Goal: Use online tool/utility: Utilize a website feature to perform a specific function

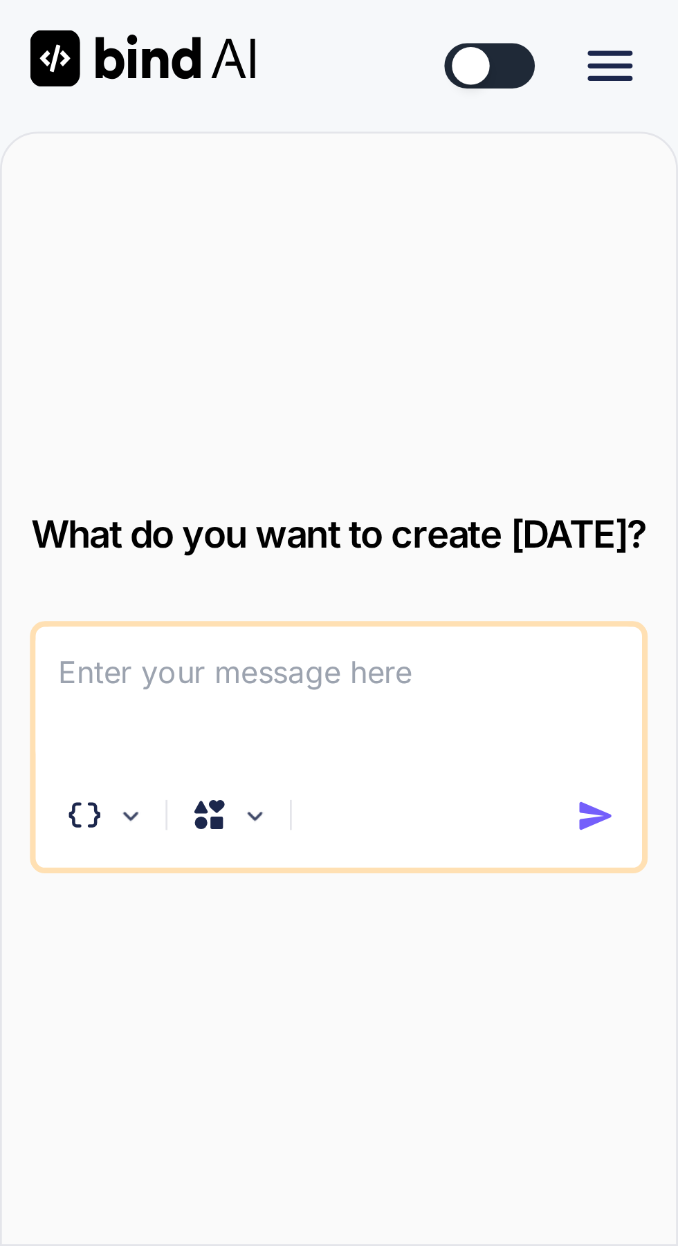
scroll to position [32, 0]
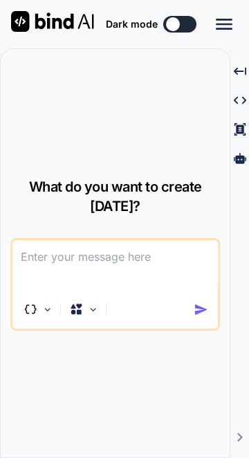
type textarea "x"
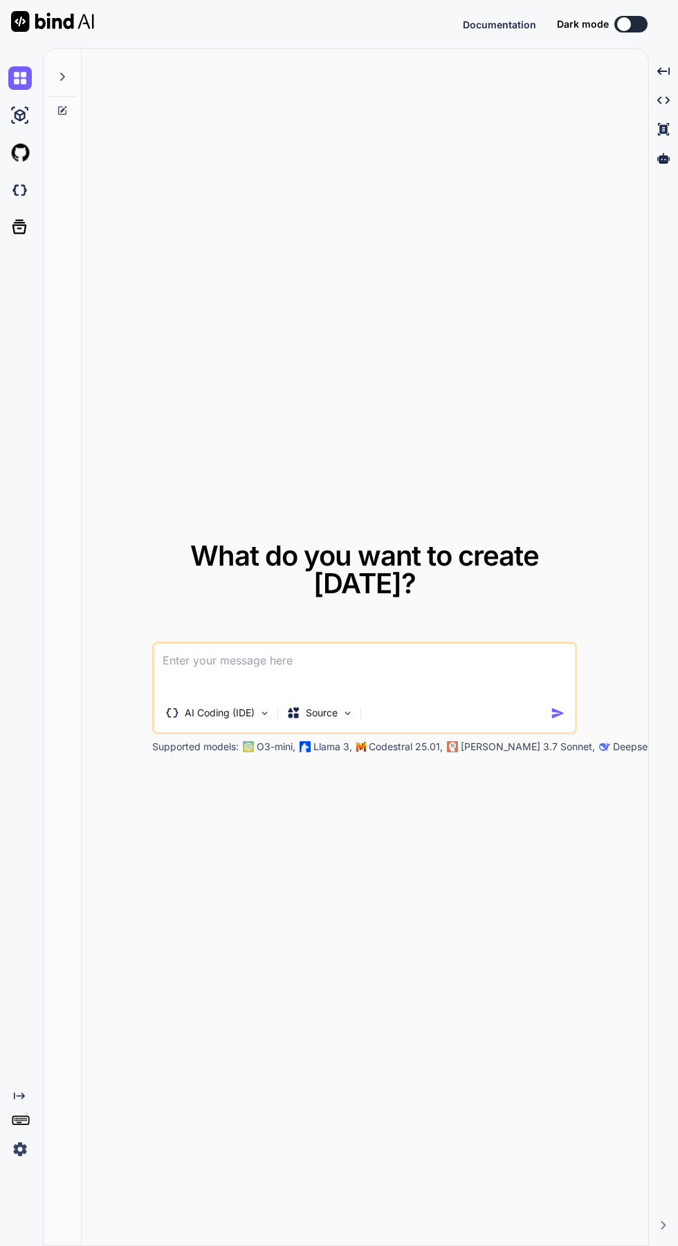
click at [327, 720] on p "Source" at bounding box center [322, 713] width 32 height 14
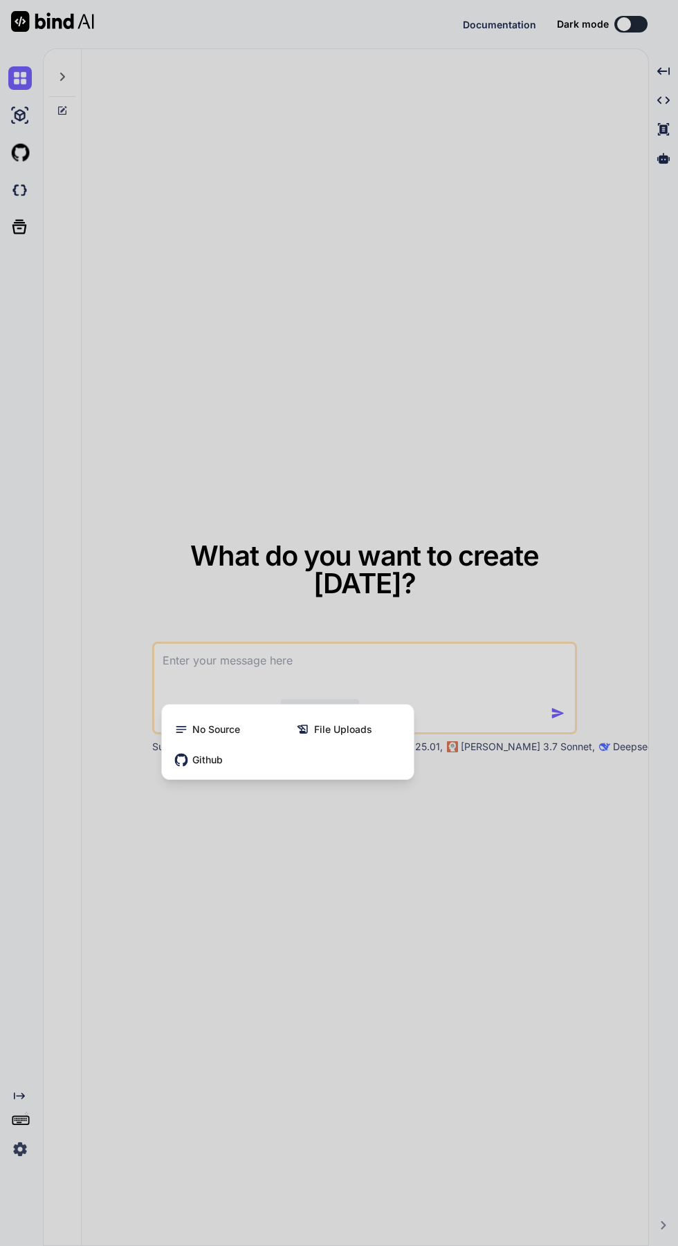
click at [55, 937] on div at bounding box center [339, 623] width 678 height 1246
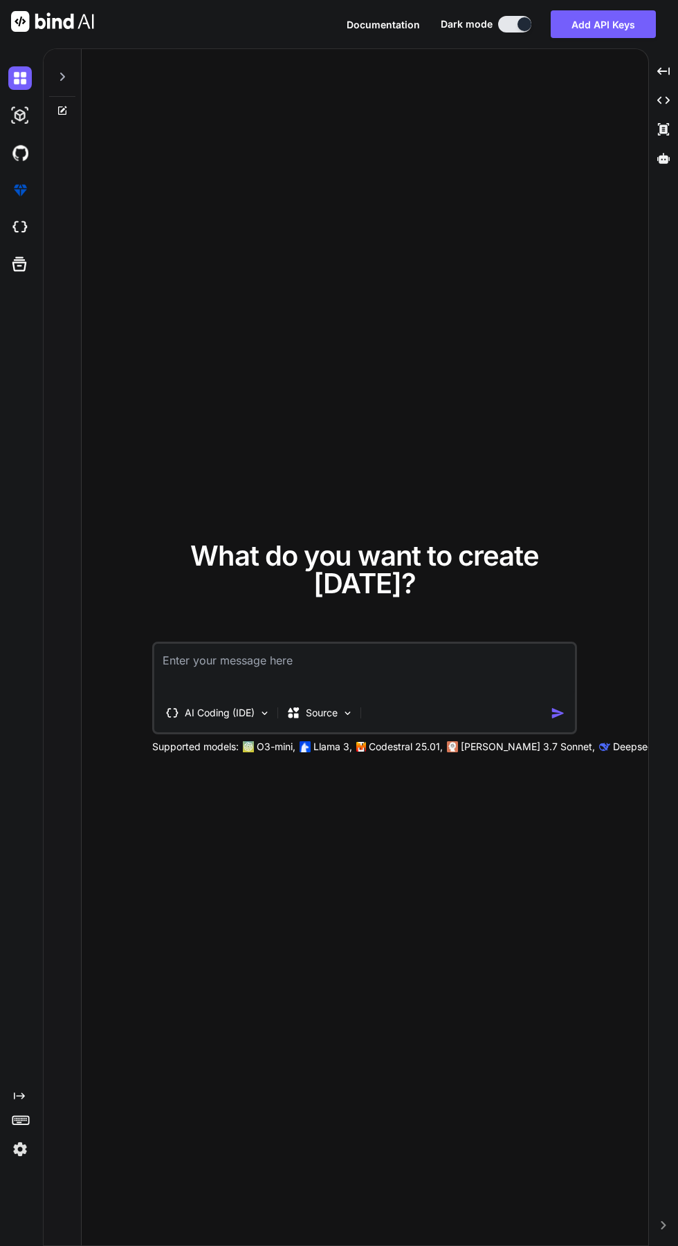
click at [201, 727] on div "AI Coding (IDE)" at bounding box center [218, 713] width 116 height 28
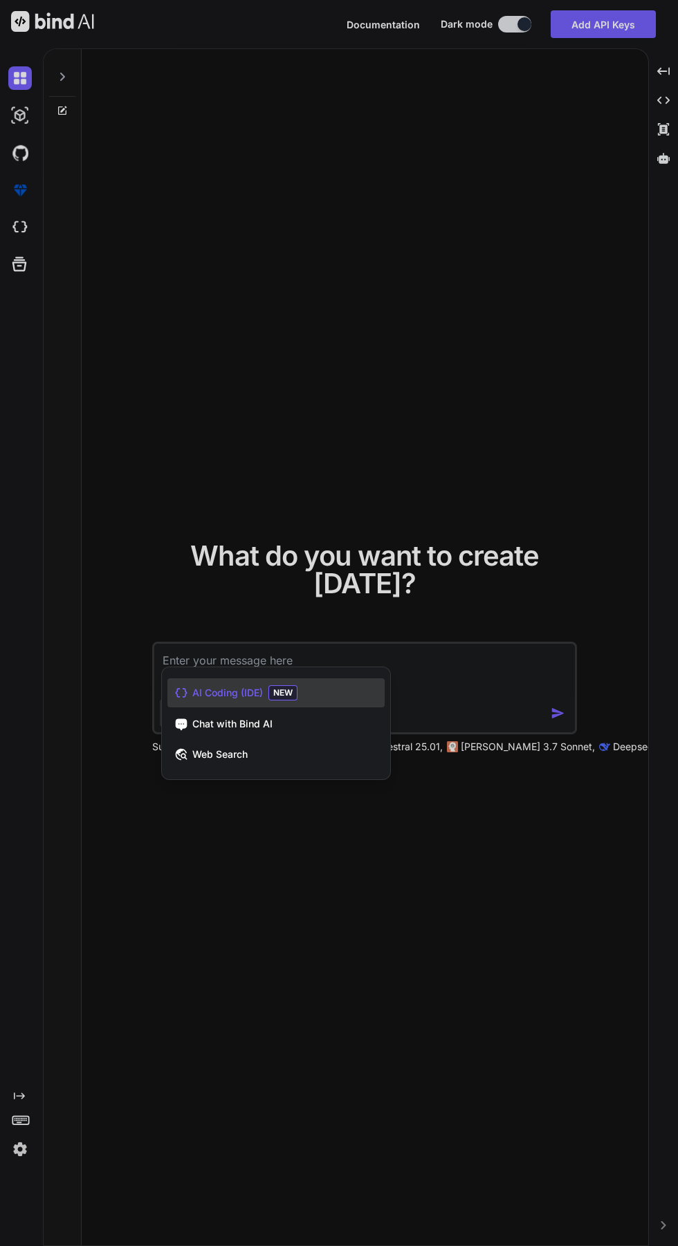
click at [193, 700] on span "AI Coding (IDE)" at bounding box center [227, 693] width 71 height 14
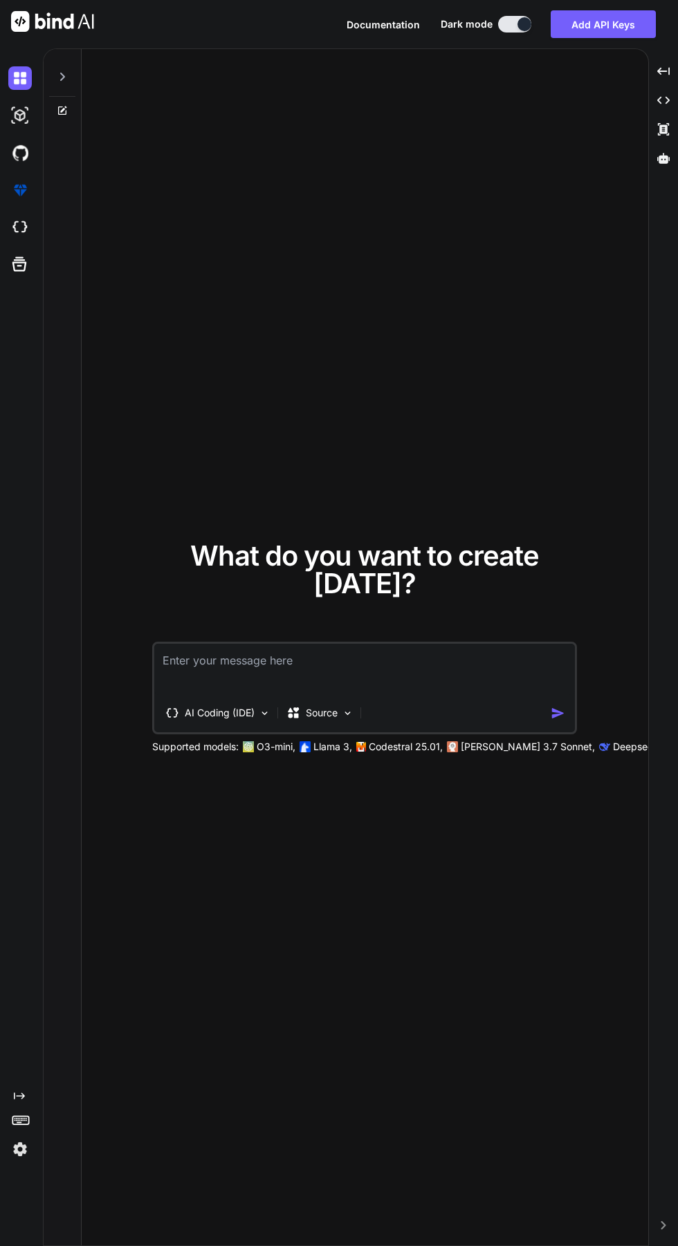
click at [313, 720] on p "Source" at bounding box center [322, 713] width 32 height 14
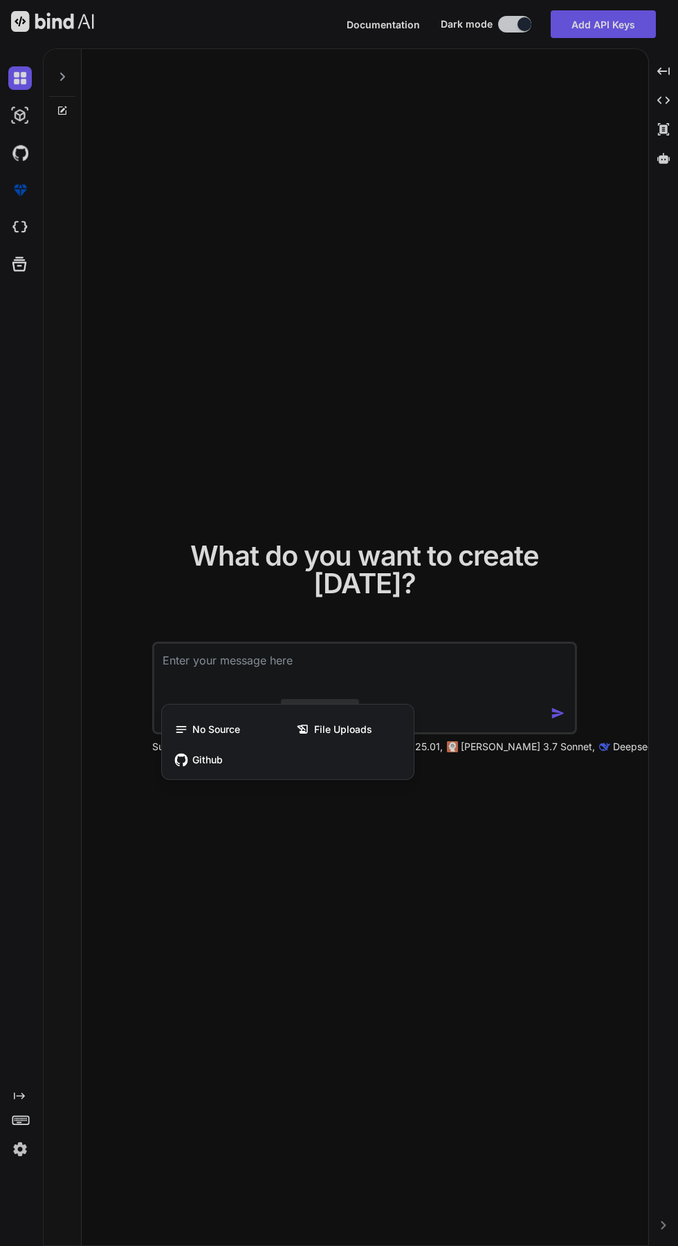
click at [160, 941] on div at bounding box center [339, 623] width 678 height 1246
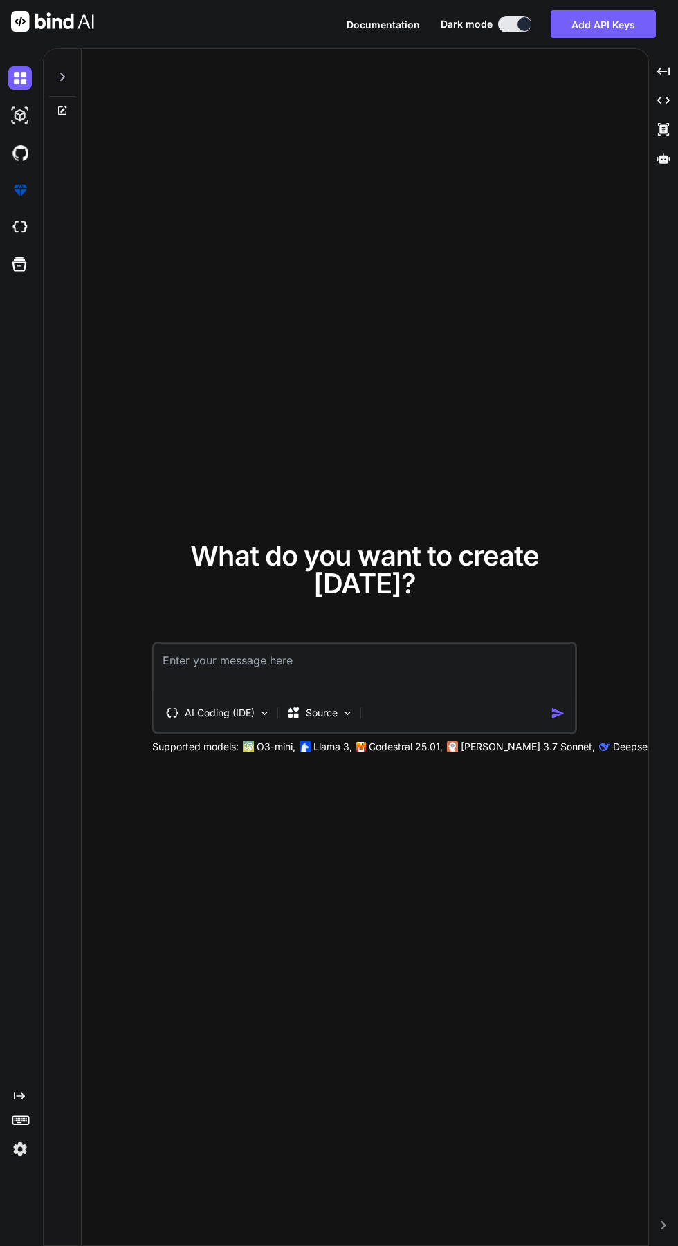
click at [194, 695] on textarea at bounding box center [364, 669] width 421 height 51
type textarea "x"
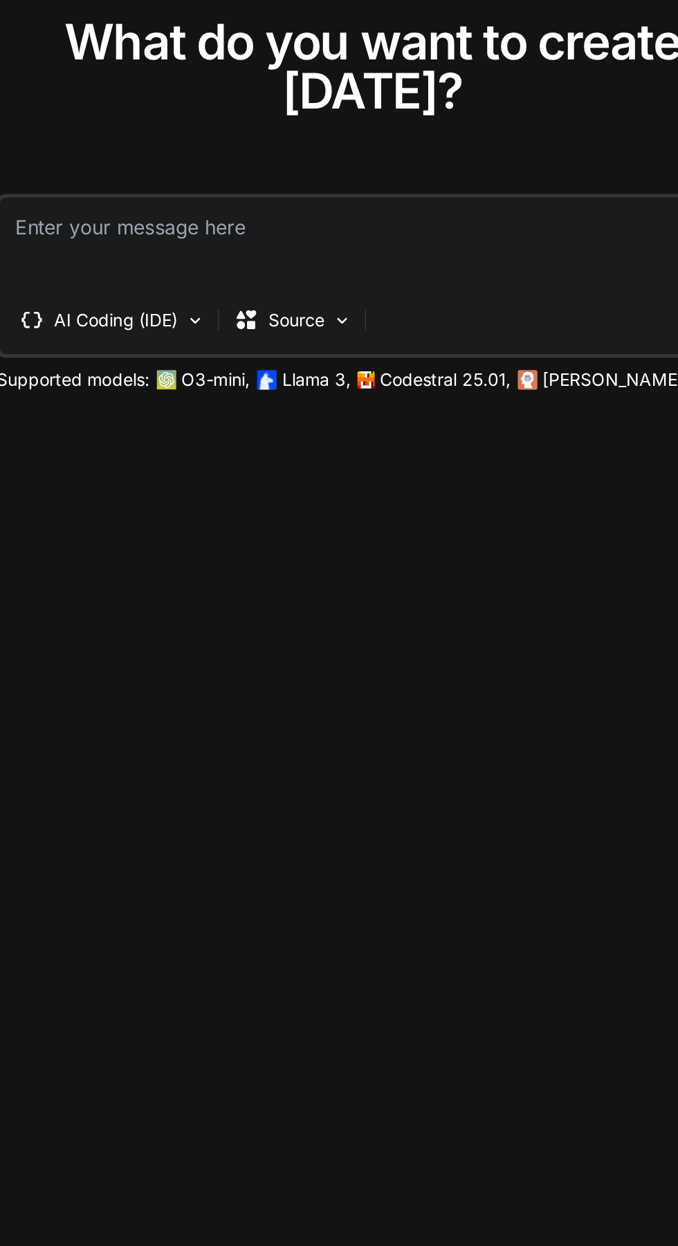
type textarea "انشأ لي تتطبيق ويب لمساعدة فنيين الهاردوير بطريقة فعالة لاجهزة الايفون والاندرو…"
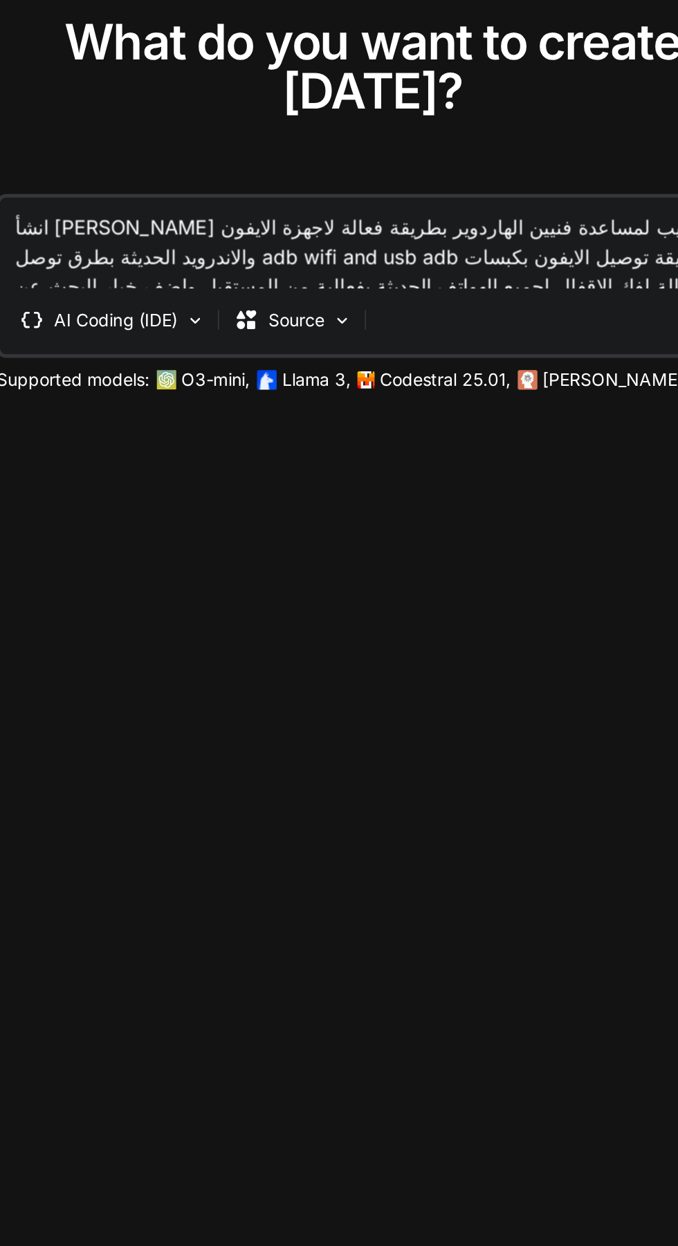
type textarea "x"
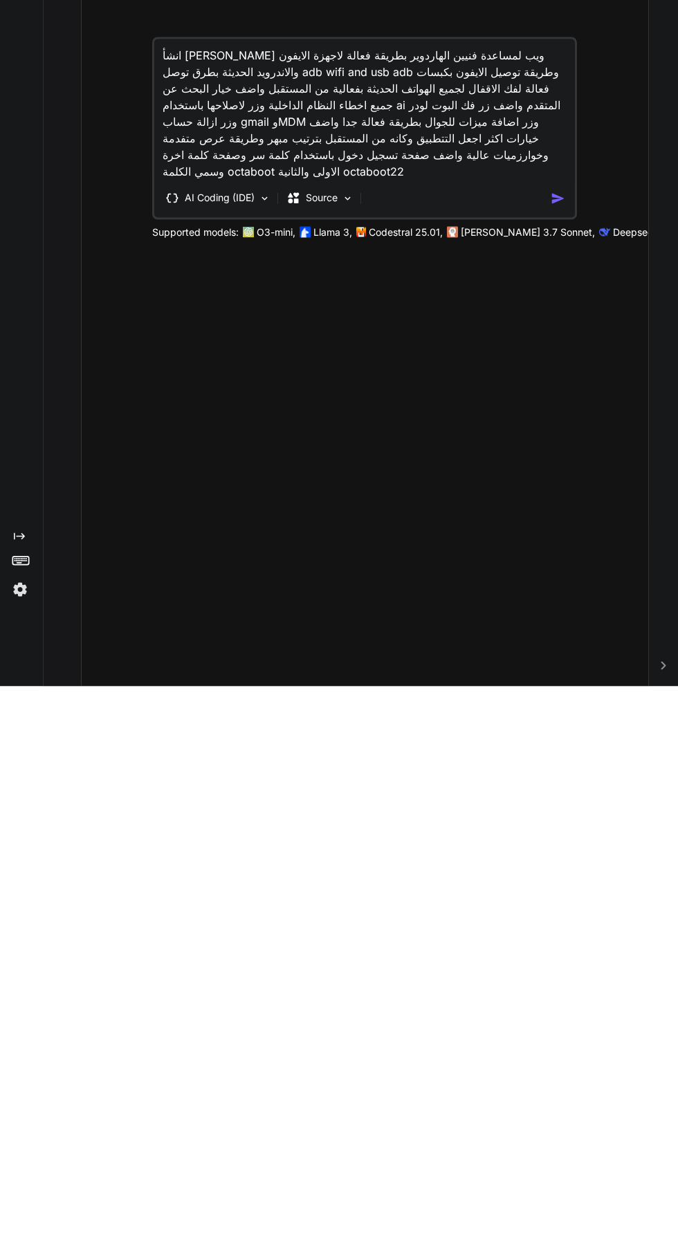
type textarea "انشأ لي تتطبيق ويب لمساعدة فنيين الهاردوير بطريقة فعالة لاجهزة الايفون والاندرو…"
click at [557, 766] on img "button" at bounding box center [558, 758] width 15 height 15
type textarea "x"
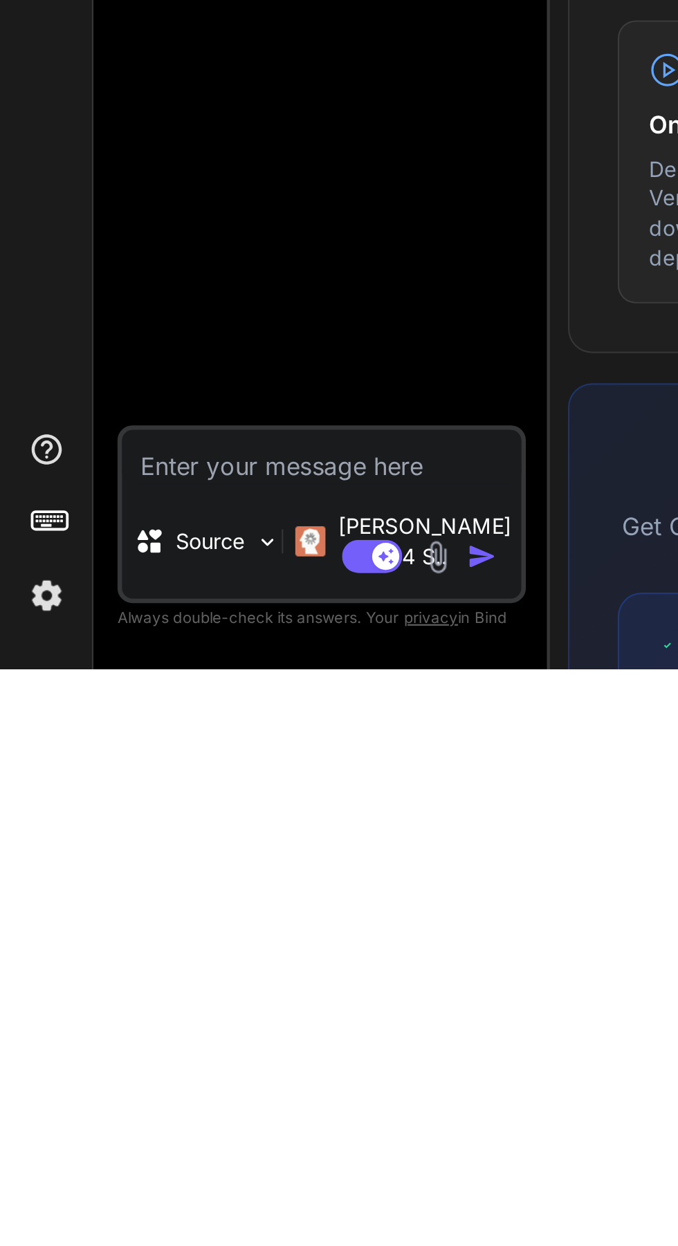
scroll to position [45, 0]
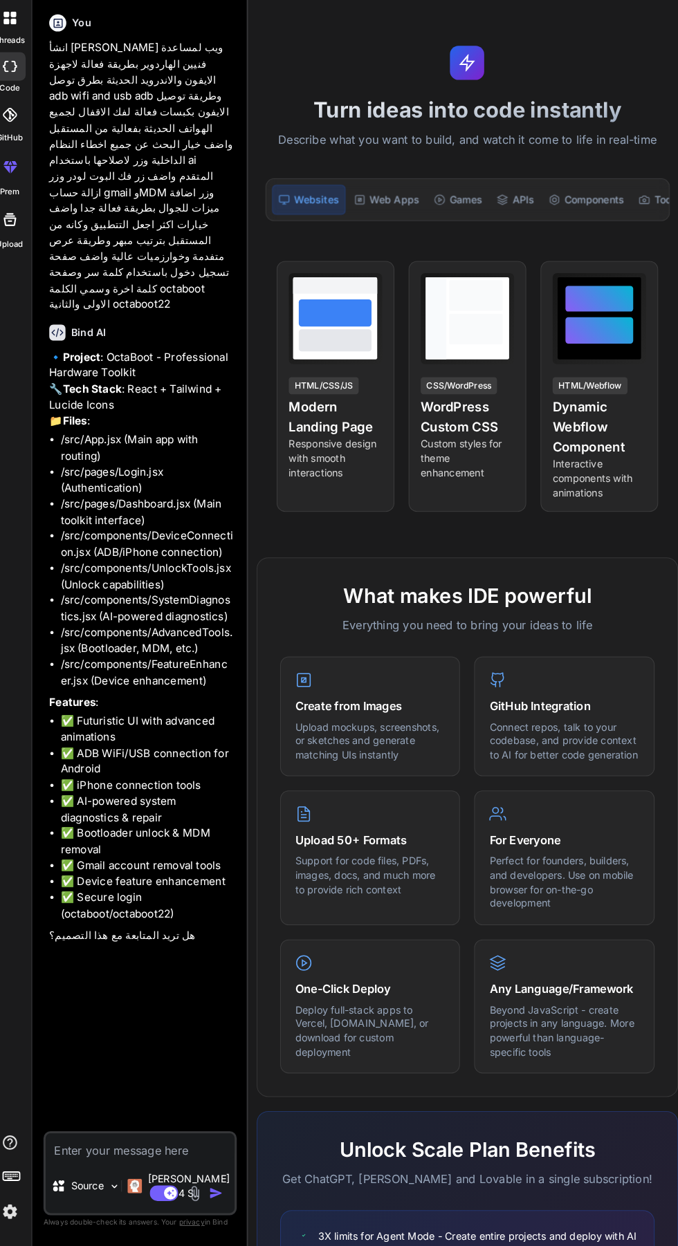
click at [359, 229] on icon at bounding box center [360, 230] width 3 height 3
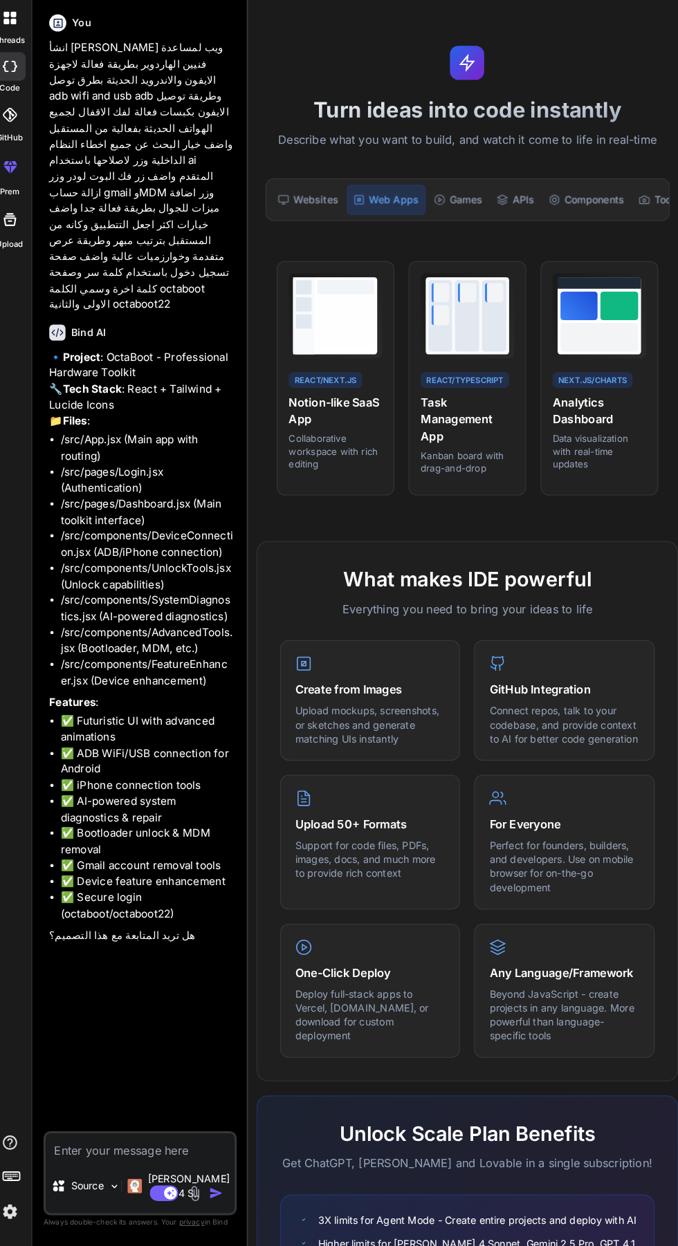
click at [454, 216] on div "Games" at bounding box center [456, 230] width 58 height 29
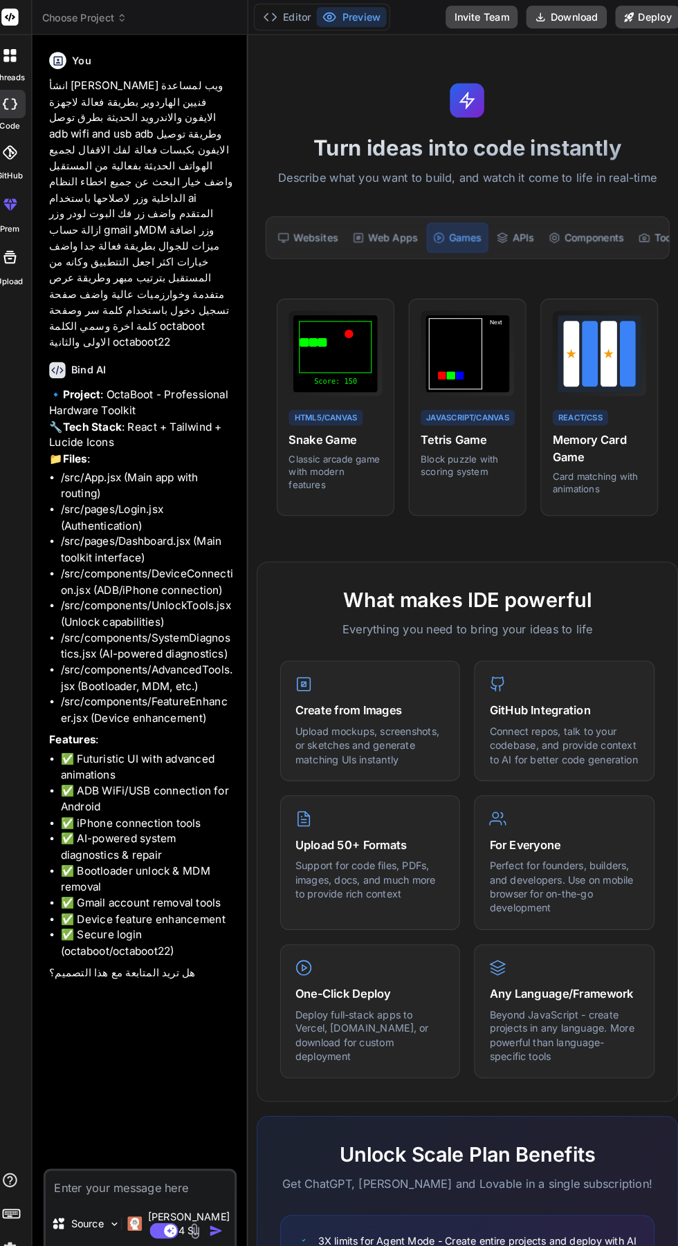
click at [12, 930] on div "threads code GitHub prem Upload" at bounding box center [21, 623] width 43 height 1246
click at [278, 10] on icon at bounding box center [274, 17] width 14 height 14
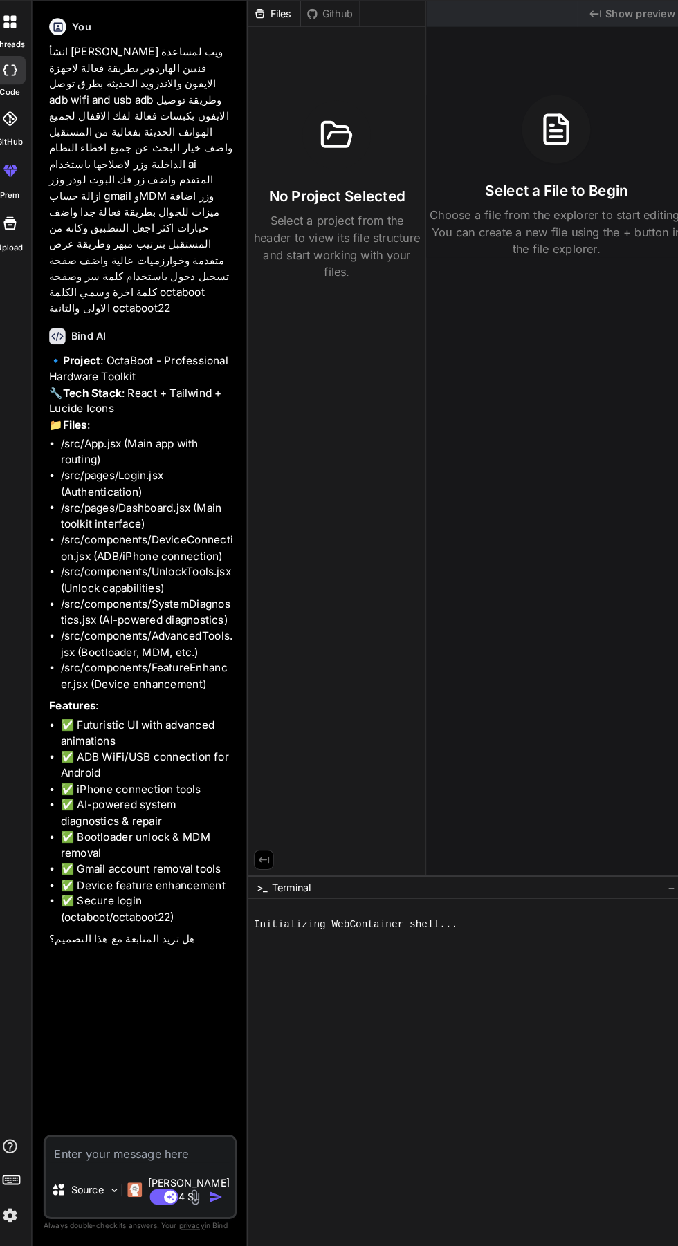
scroll to position [105, 0]
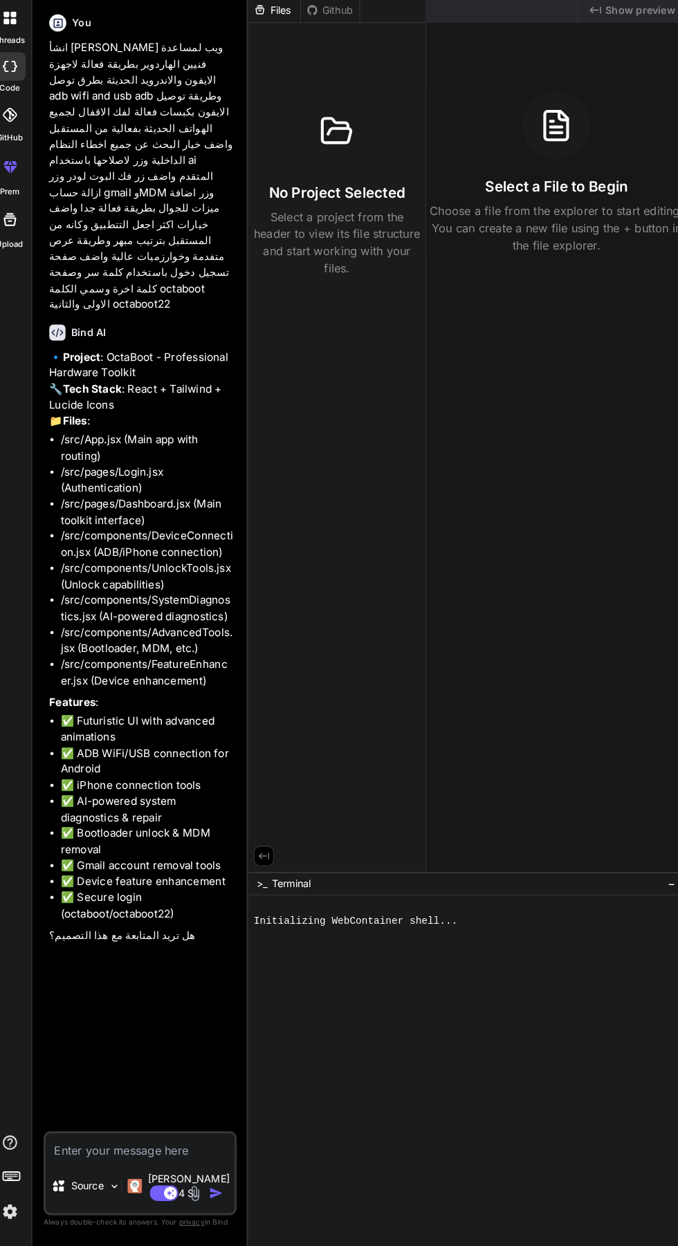
click at [81, 1161] on textarea at bounding box center [147, 1148] width 183 height 25
type textarea "x"
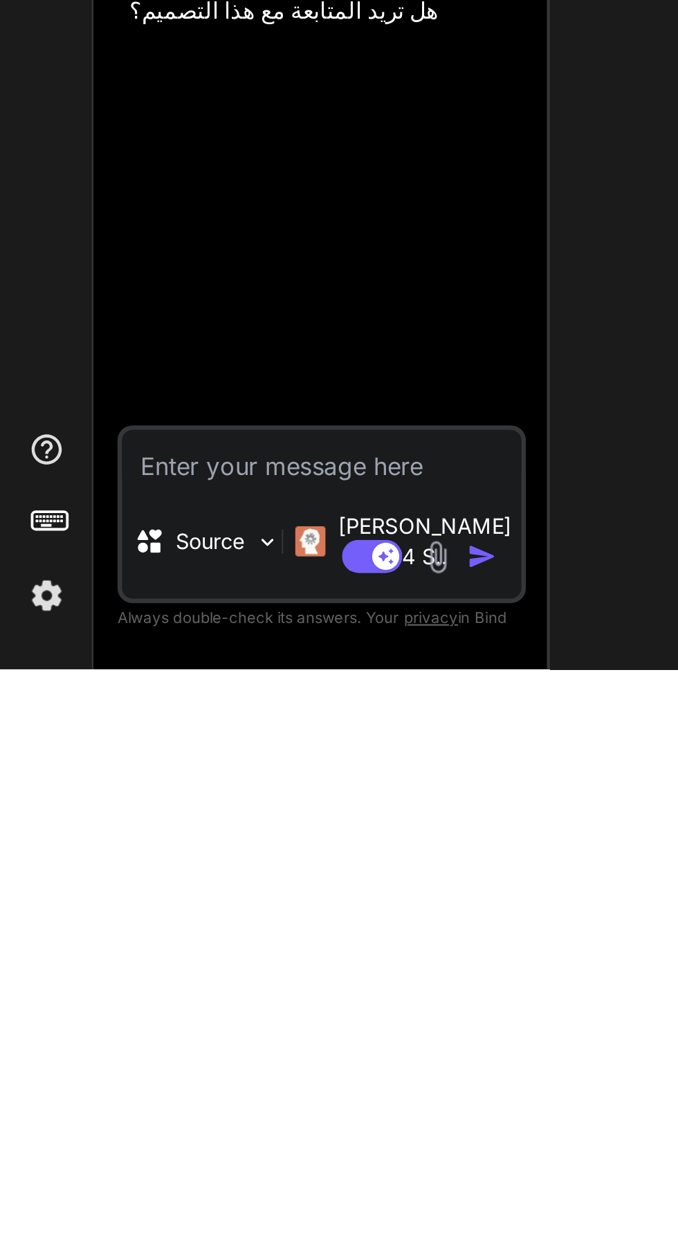
type textarea "ن"
type textarea "x"
type textarea "نع"
type textarea "x"
type textarea "نعم"
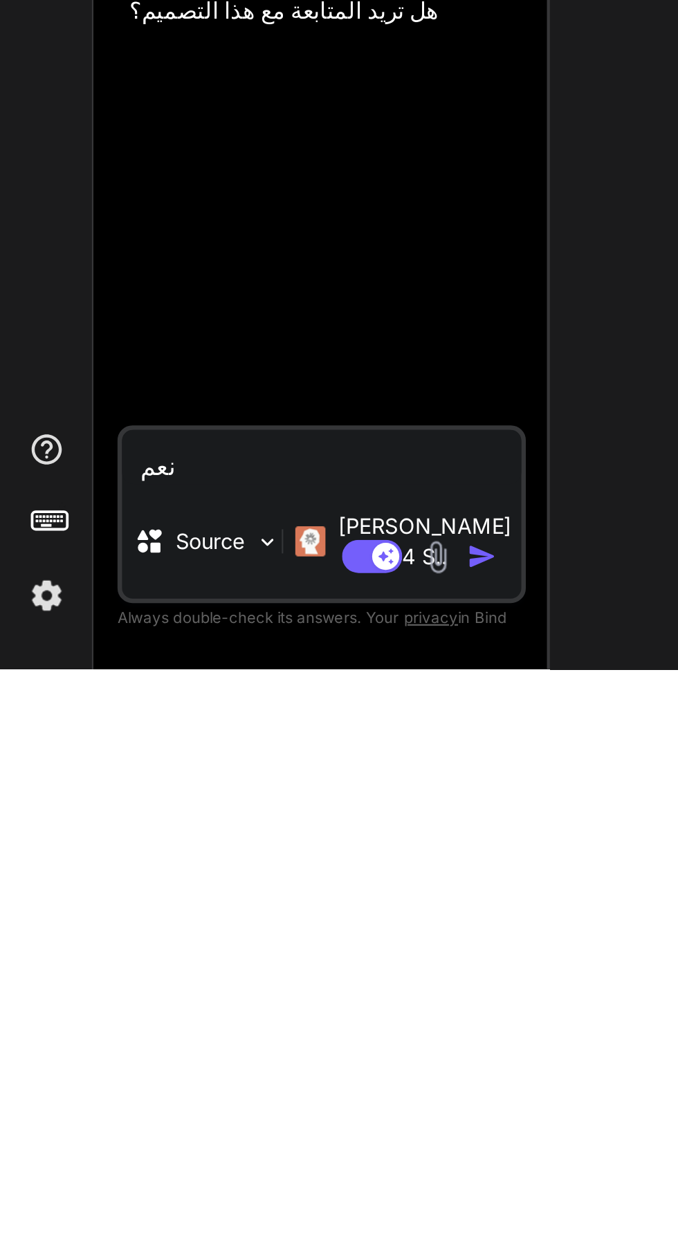
type textarea "x"
type textarea "نعم"
click at [230, 1191] on button "button" at bounding box center [223, 1195] width 19 height 14
type textarea "x"
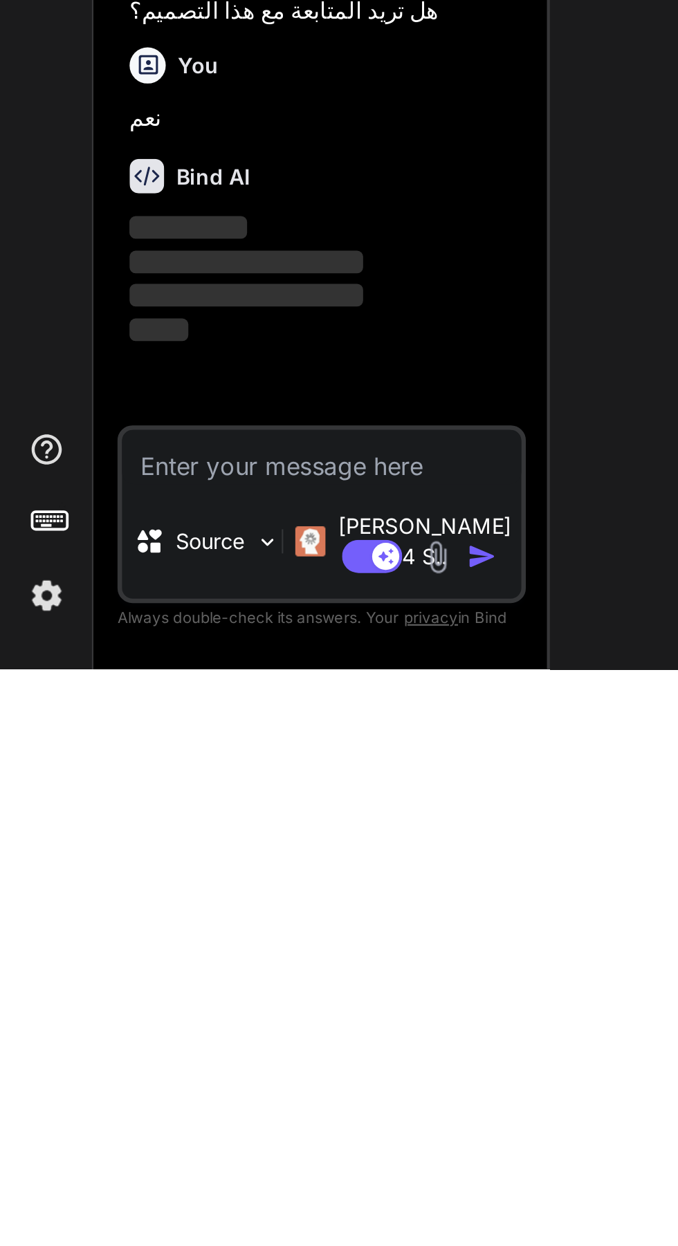
scroll to position [105, 0]
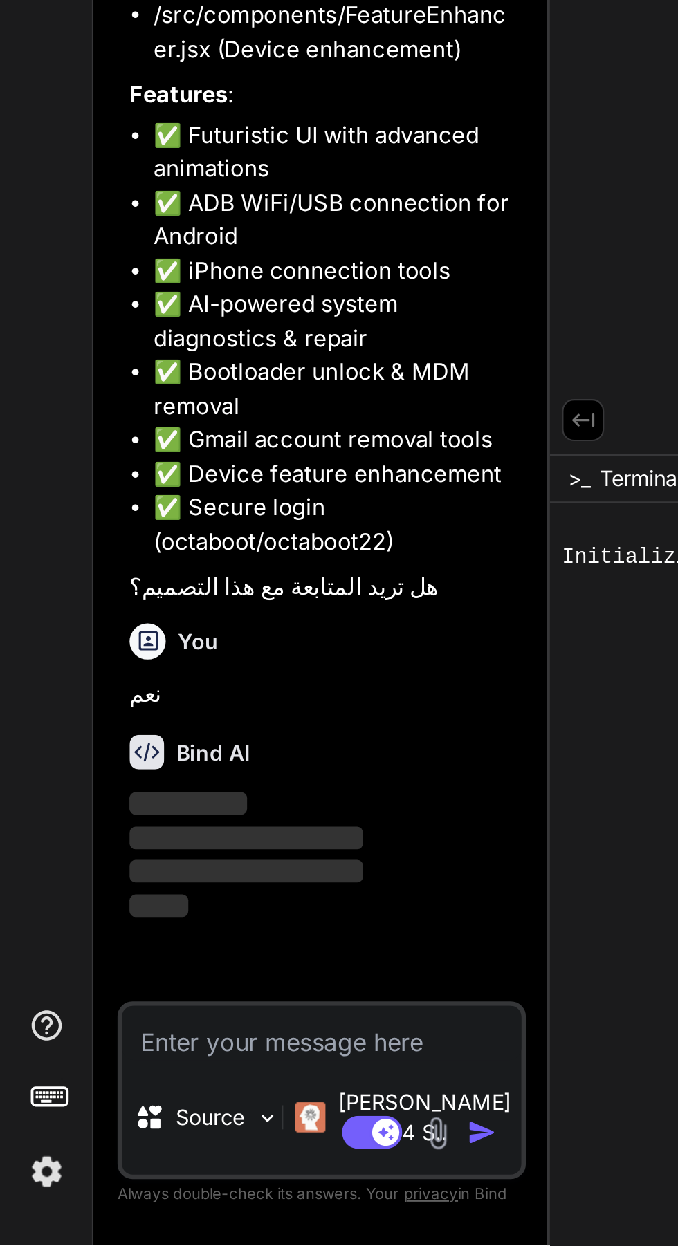
click at [219, 1192] on img "button" at bounding box center [221, 1195] width 14 height 14
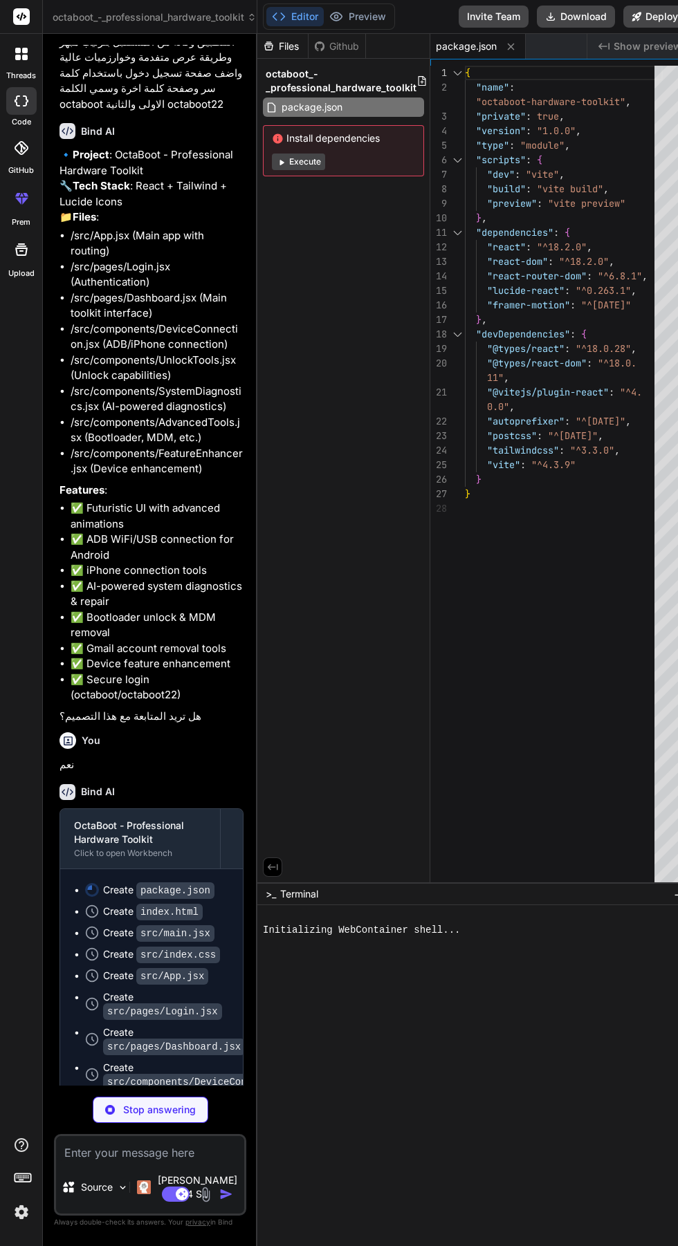
scroll to position [248, 0]
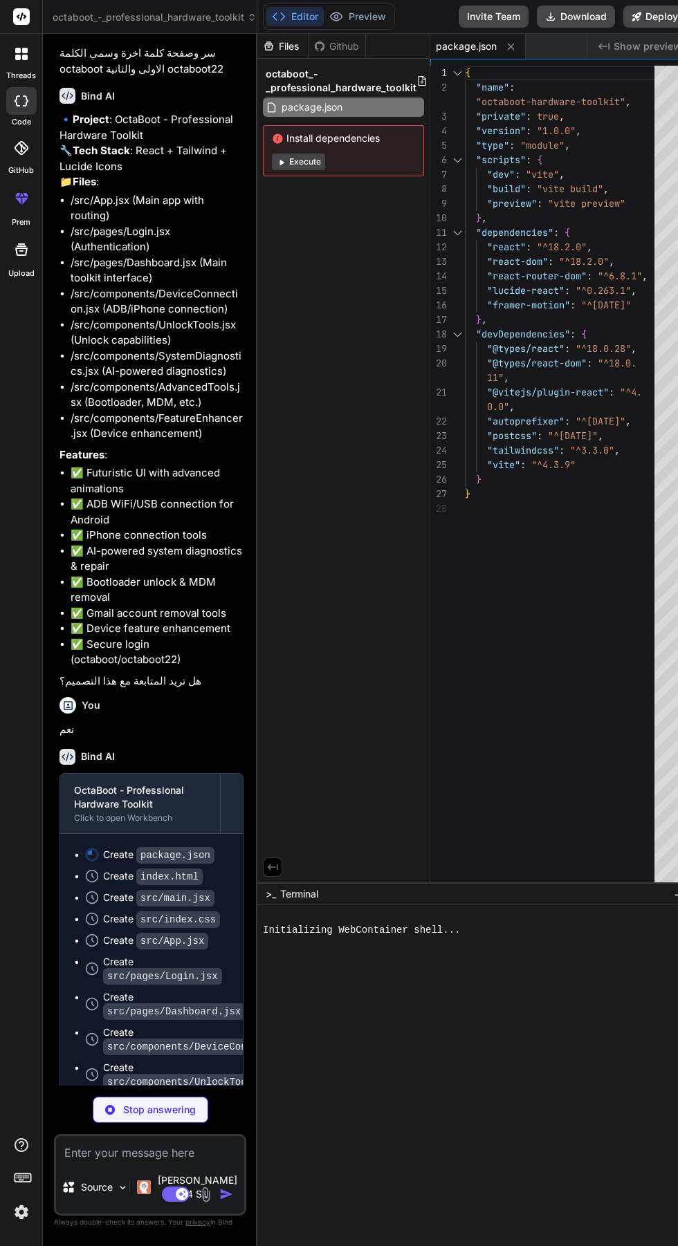
click at [102, 1195] on p "Source" at bounding box center [97, 1188] width 32 height 14
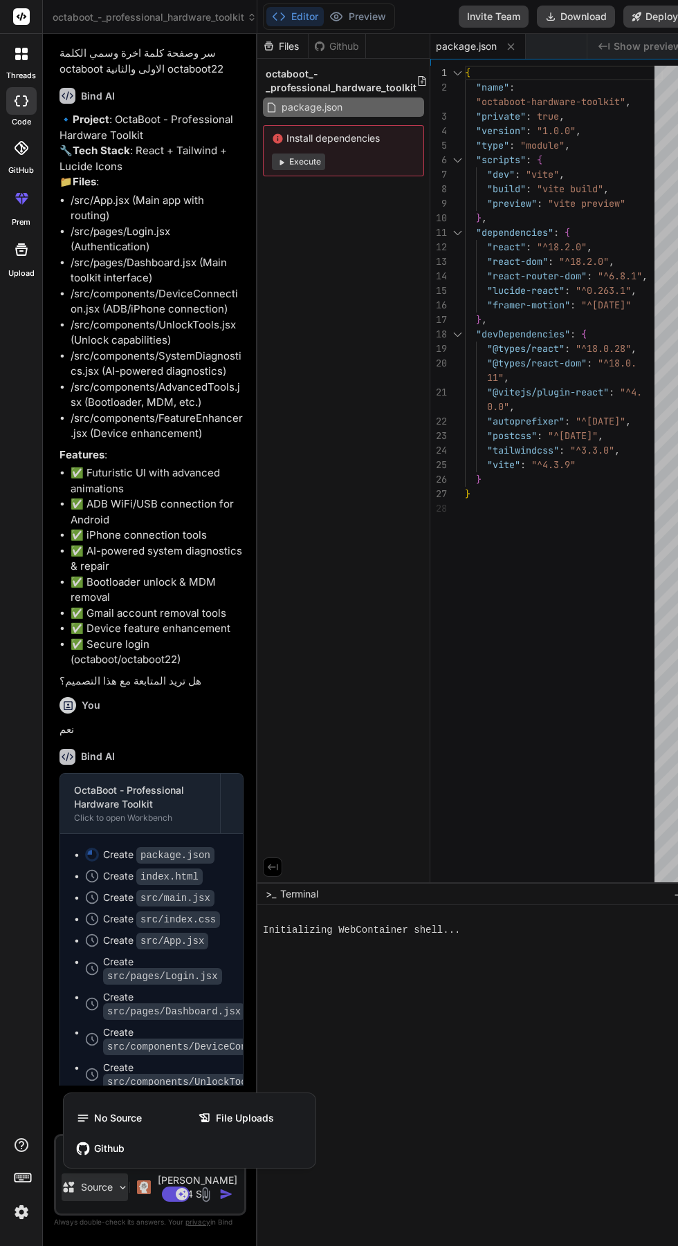
click at [103, 1246] on div at bounding box center [339, 623] width 678 height 1246
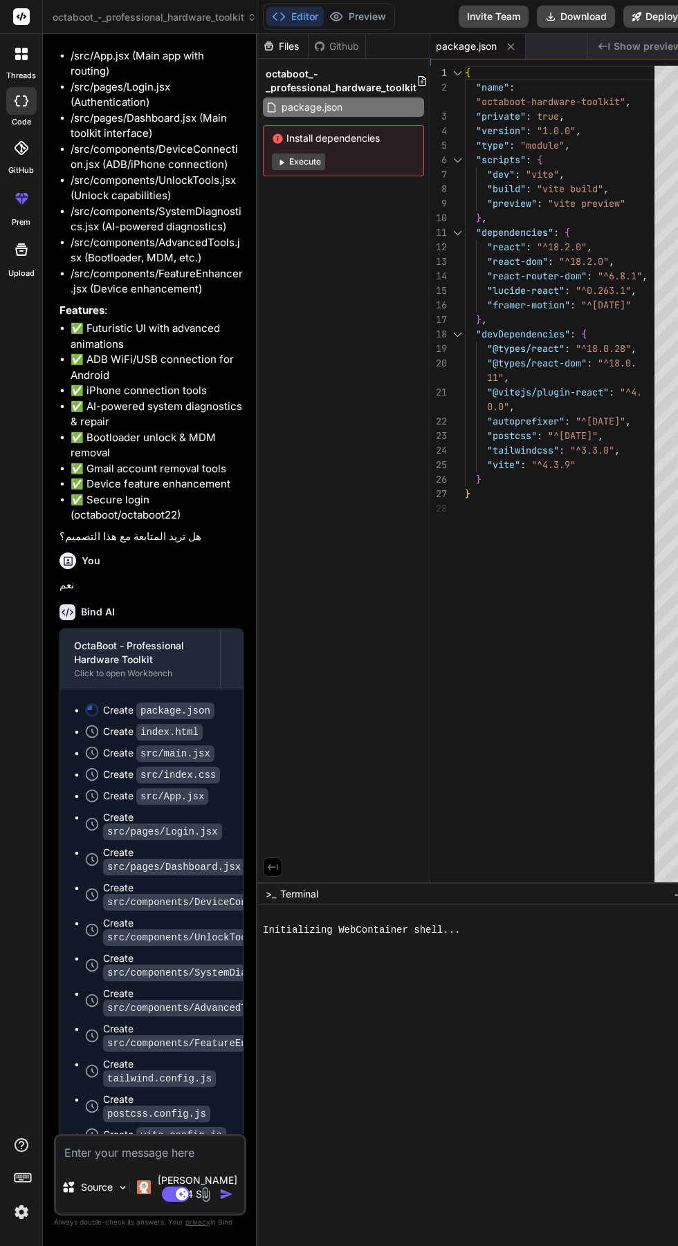
scroll to position [0, 0]
click at [293, 159] on button "Execute" at bounding box center [298, 162] width 53 height 17
click at [17, 141] on icon at bounding box center [22, 148] width 14 height 14
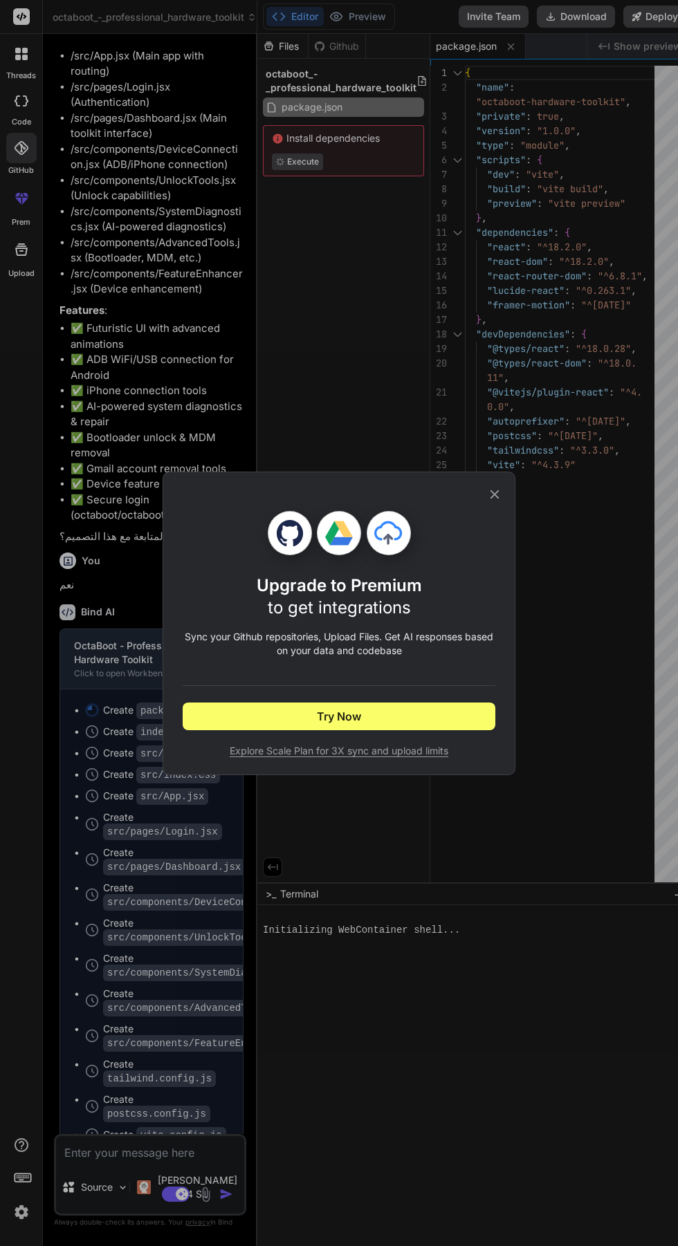
click at [495, 499] on icon at bounding box center [494, 494] width 9 height 9
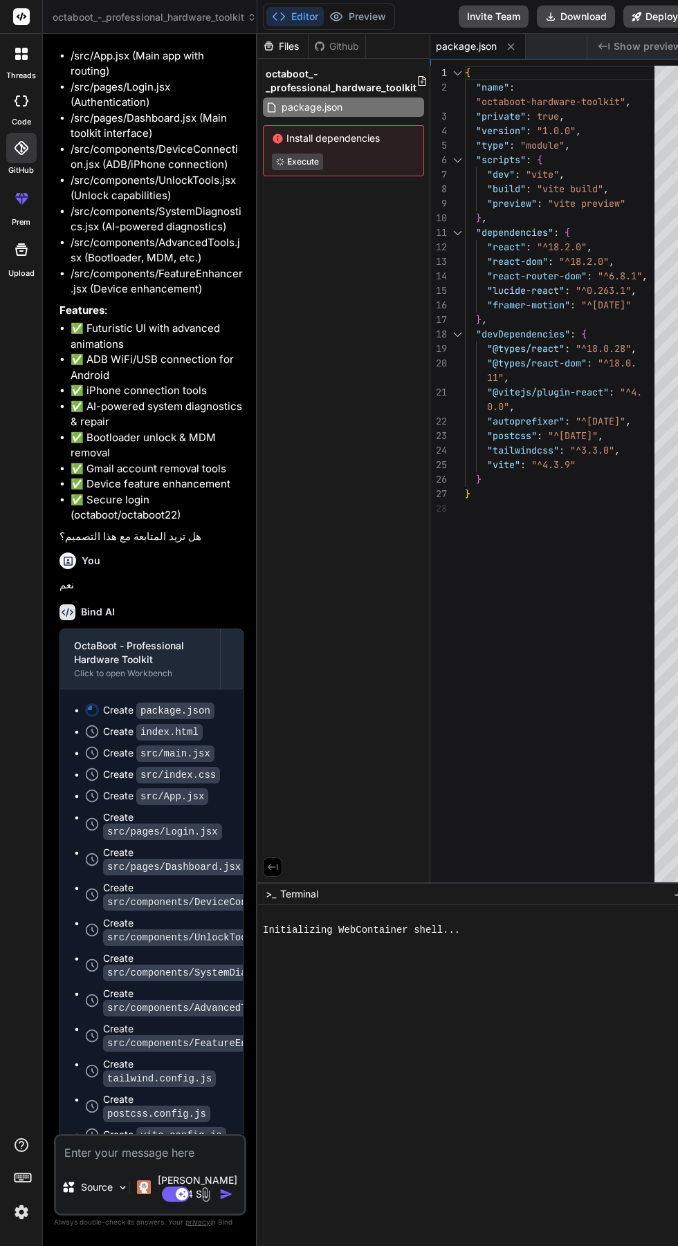
click at [21, 75] on label "threads" at bounding box center [21, 76] width 30 height 12
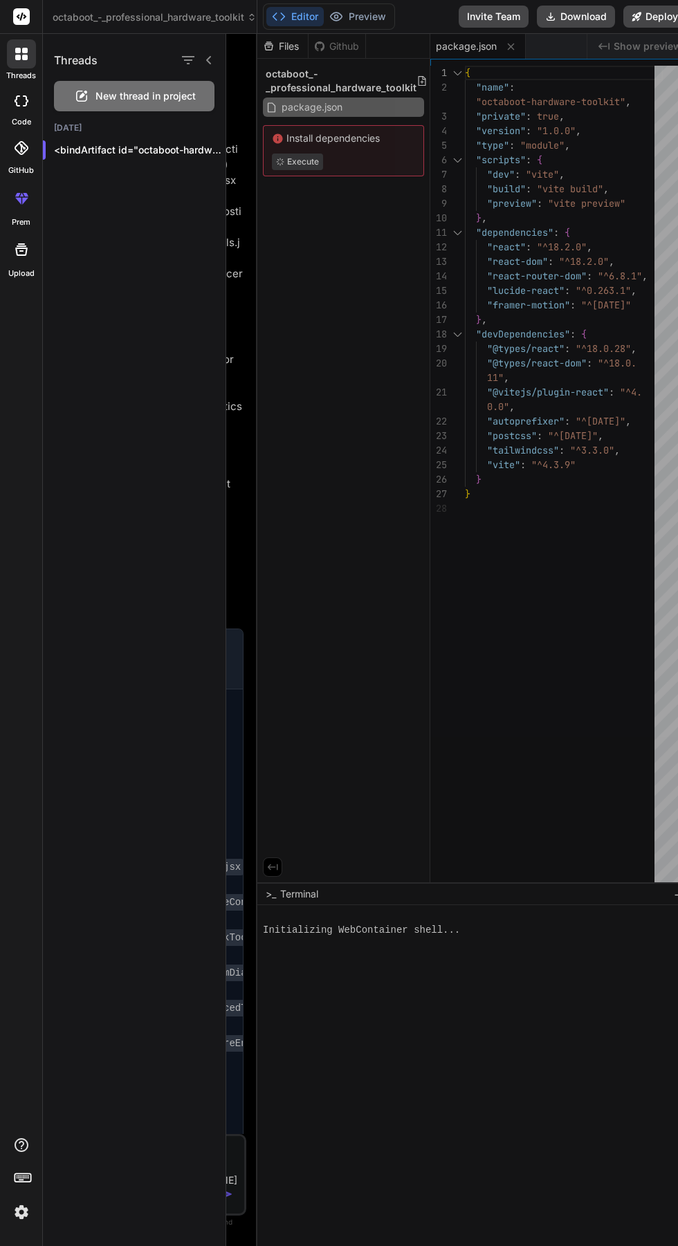
click at [188, 55] on icon "button" at bounding box center [188, 60] width 17 height 17
click at [195, 95] on input "Saved Threads" at bounding box center [195, 95] width 12 height 12
click at [209, 56] on icon at bounding box center [208, 60] width 11 height 11
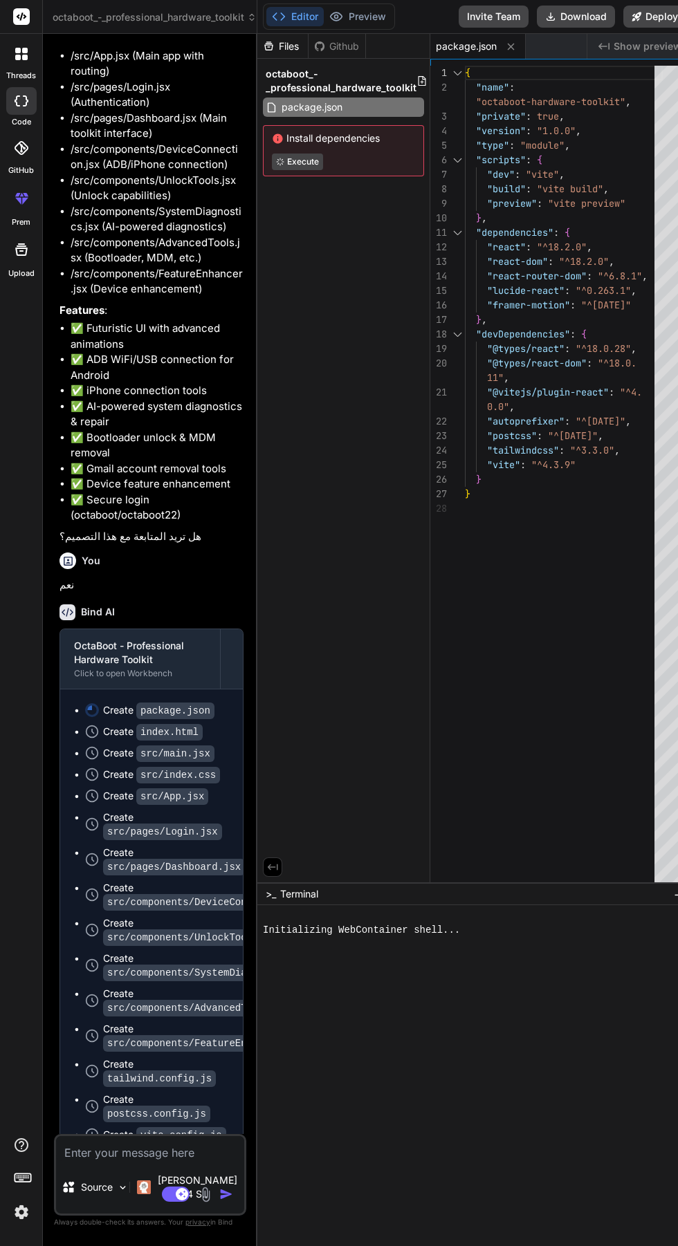
click at [24, 1224] on img at bounding box center [22, 1213] width 24 height 24
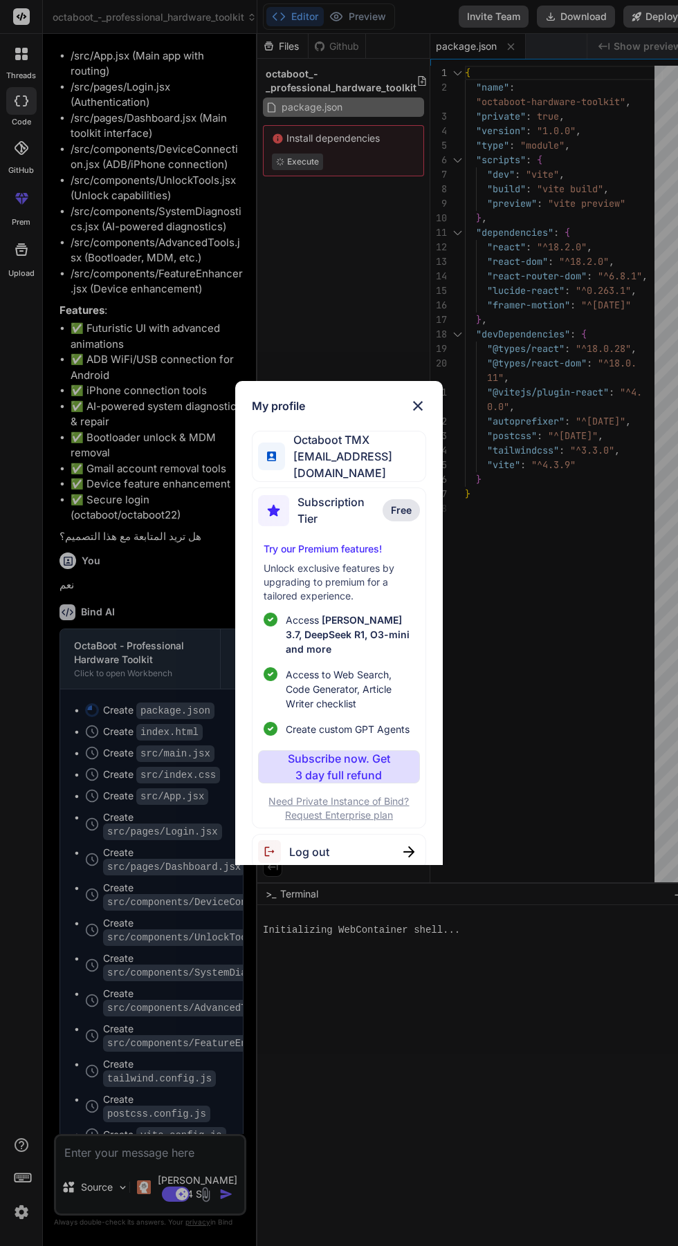
click at [407, 522] on p "Free" at bounding box center [400, 510] width 37 height 22
click at [421, 414] on img at bounding box center [417, 406] width 17 height 17
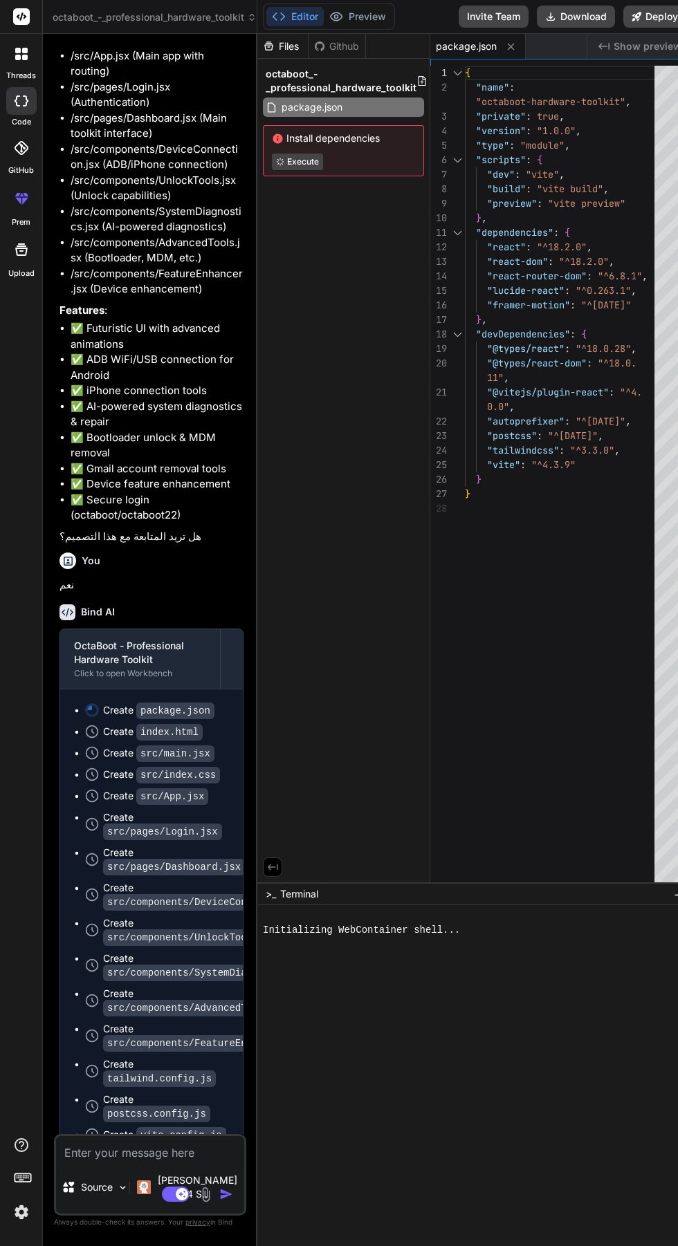
click at [21, 148] on icon at bounding box center [21, 148] width 14 height 14
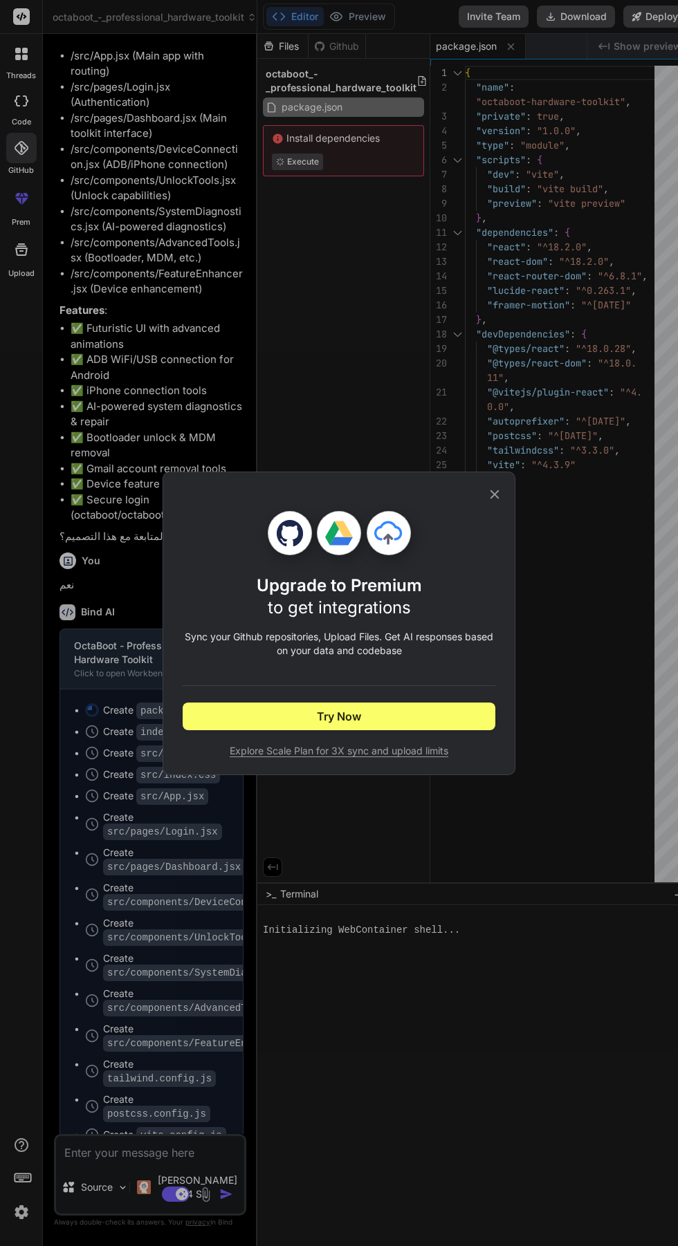
click at [494, 494] on icon at bounding box center [494, 494] width 9 height 9
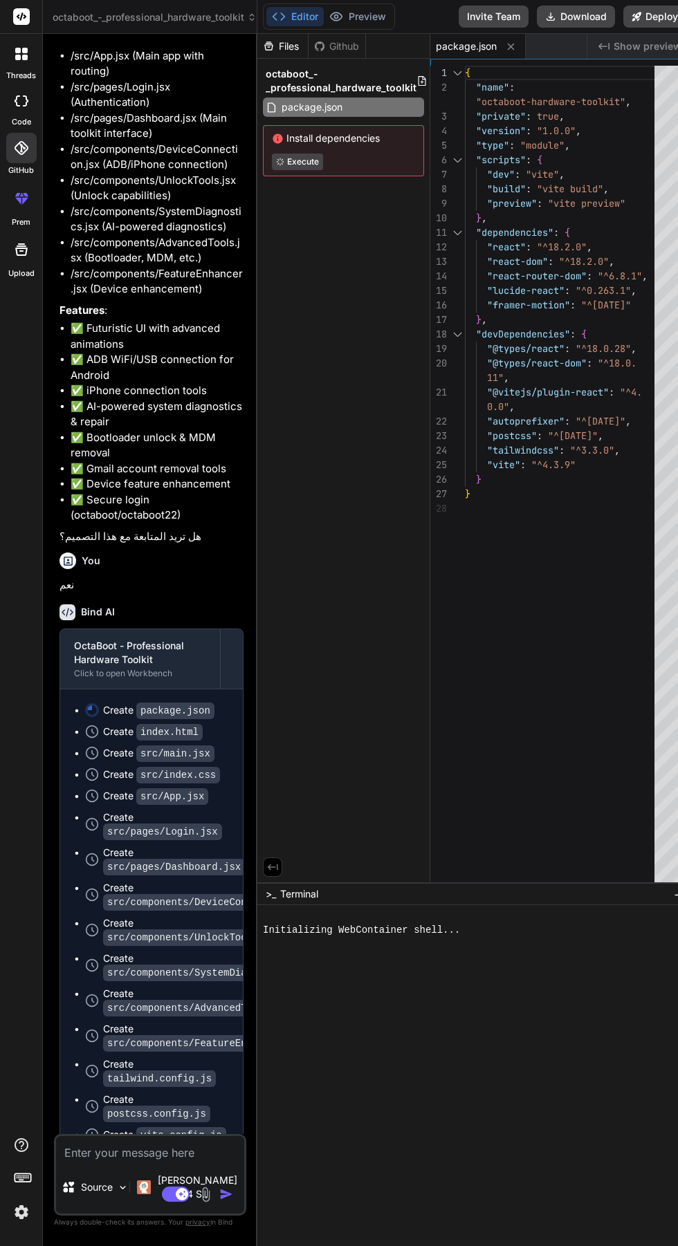
click at [25, 100] on icon at bounding box center [22, 100] width 14 height 11
click at [25, 42] on div at bounding box center [21, 53] width 29 height 29
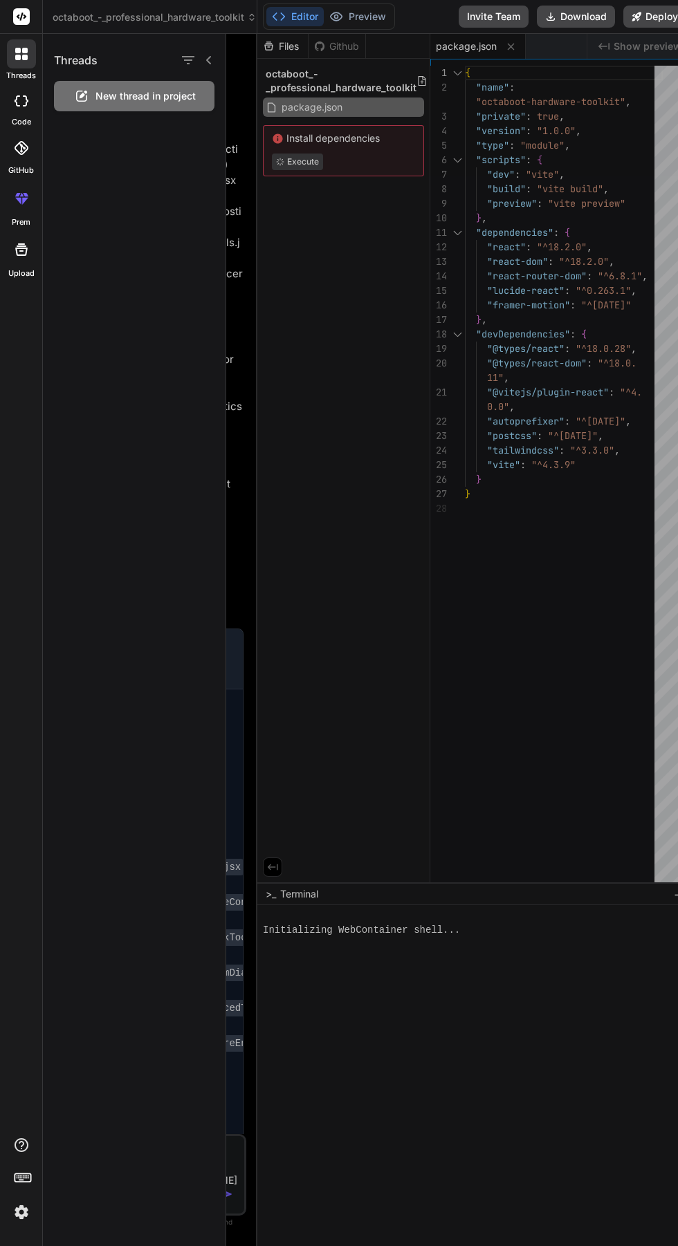
click at [230, 55] on div at bounding box center [452, 640] width 452 height 1212
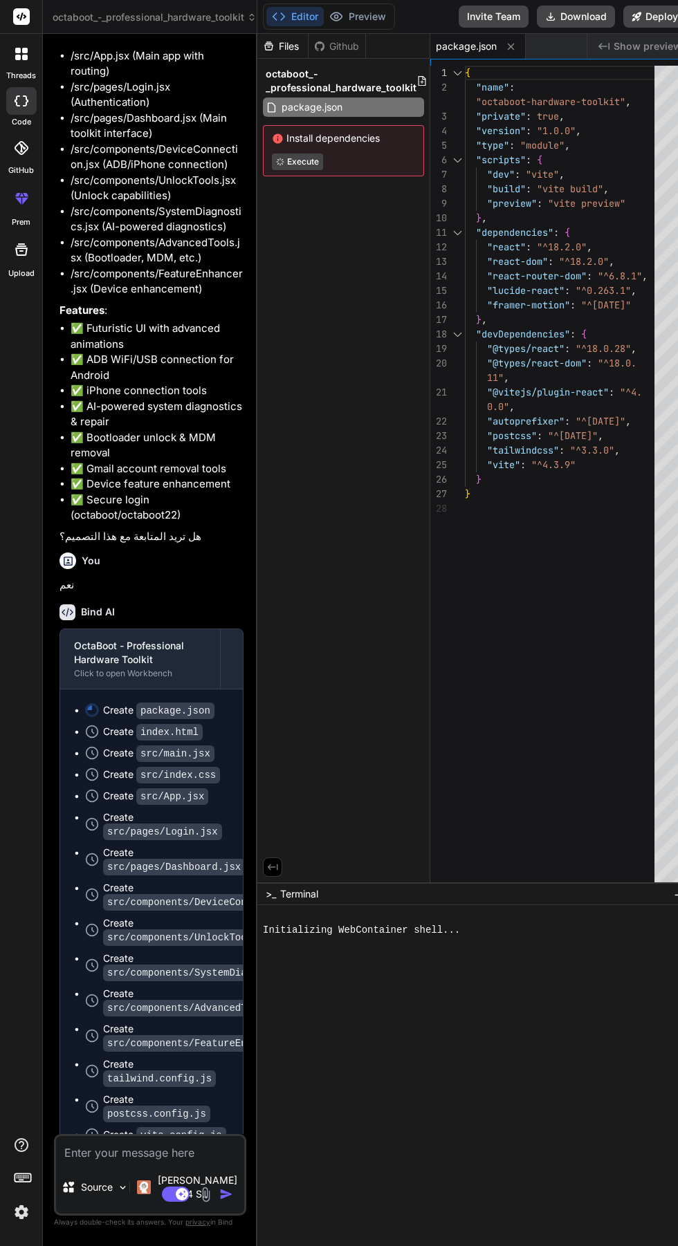
click at [253, 17] on icon at bounding box center [252, 17] width 10 height 10
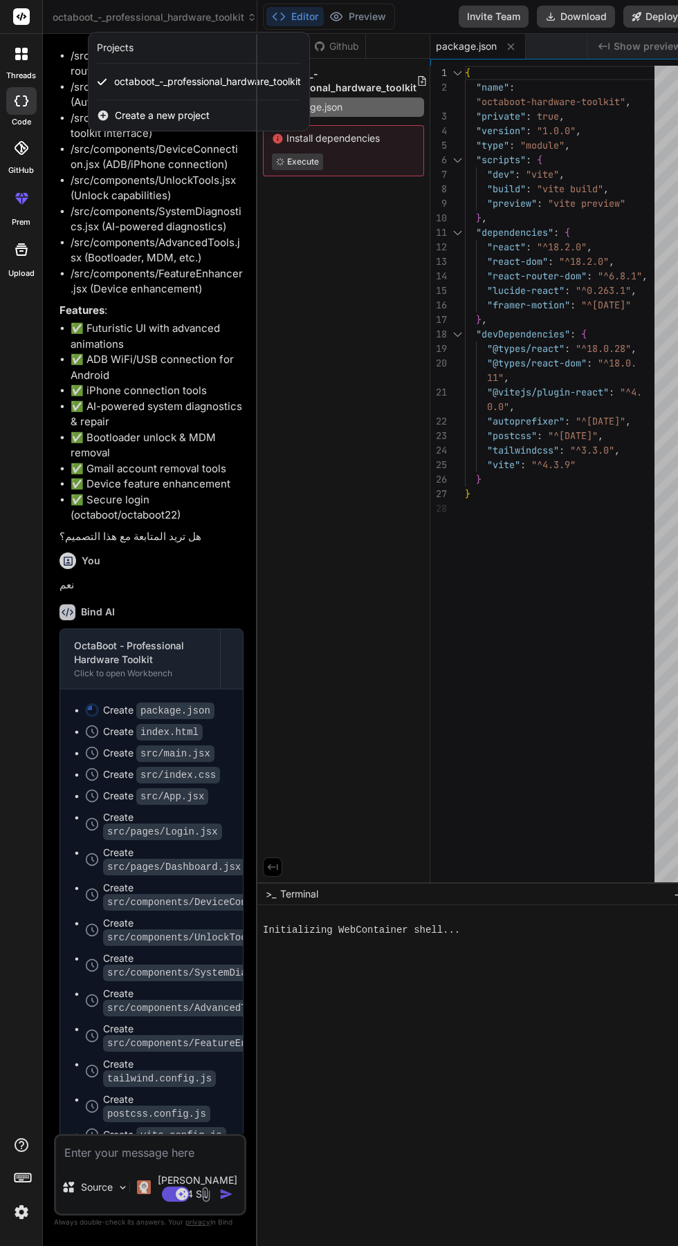
click at [228, 11] on div at bounding box center [339, 623] width 678 height 1246
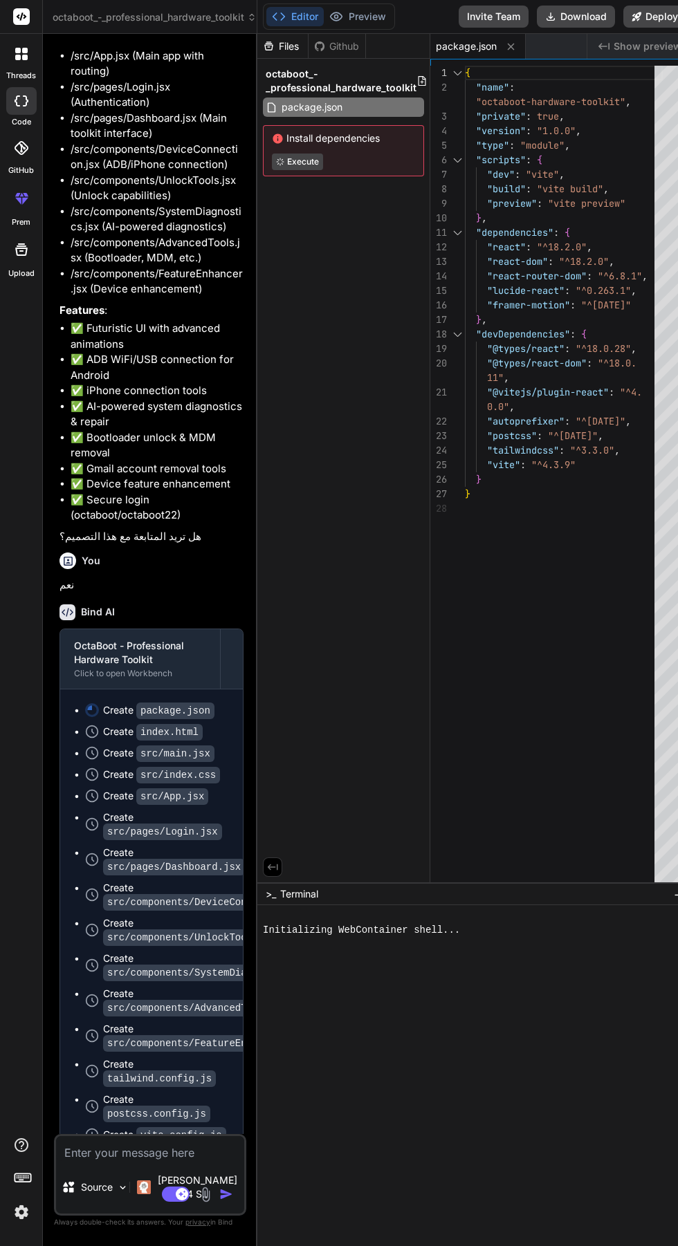
click at [21, 148] on icon at bounding box center [21, 148] width 14 height 14
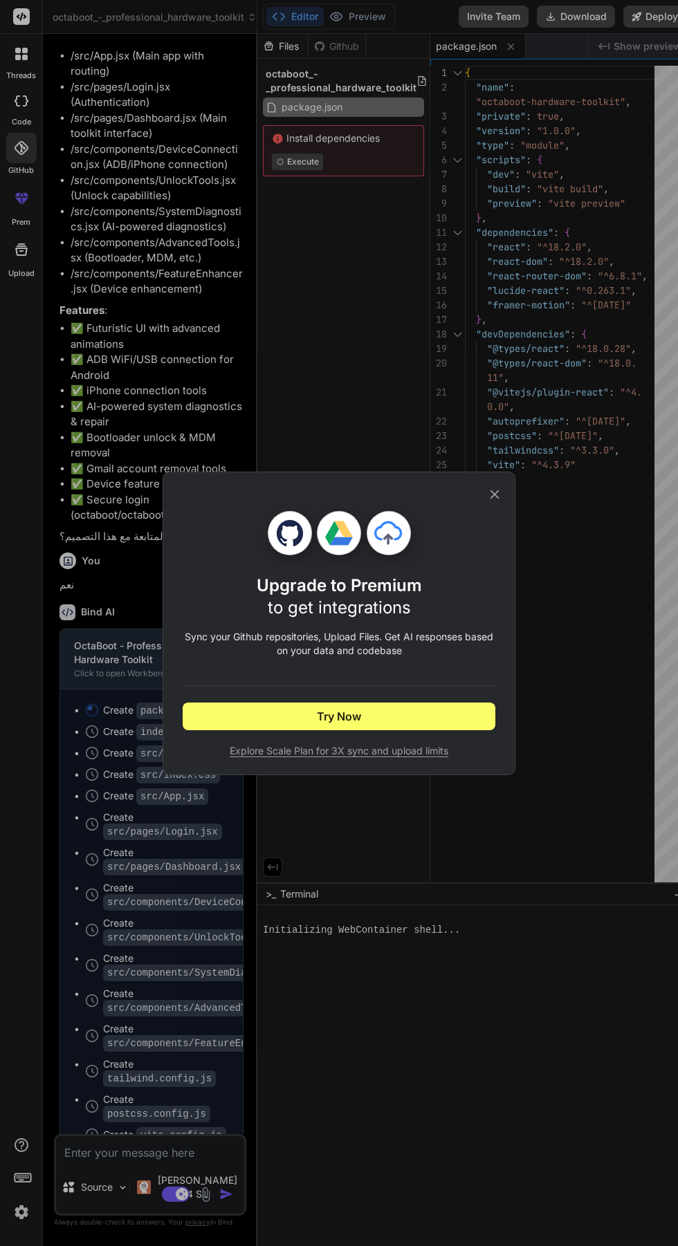
click at [495, 494] on icon at bounding box center [494, 494] width 9 height 9
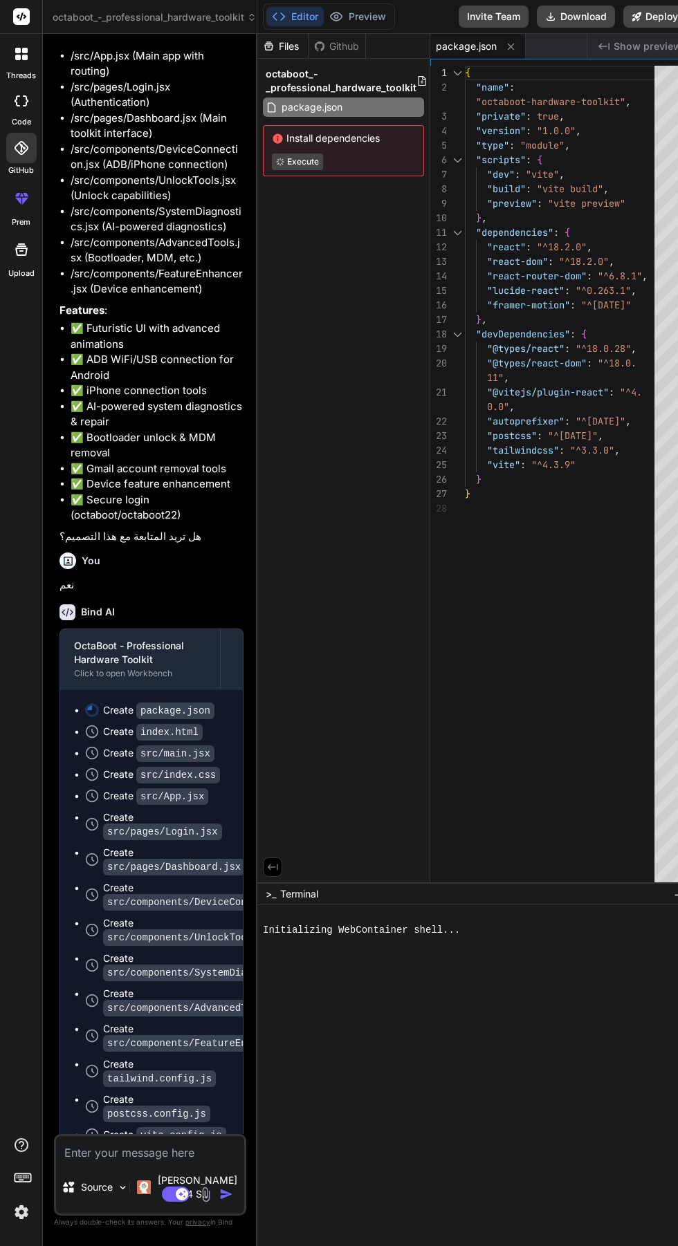
click at [27, 75] on label "threads" at bounding box center [21, 76] width 30 height 12
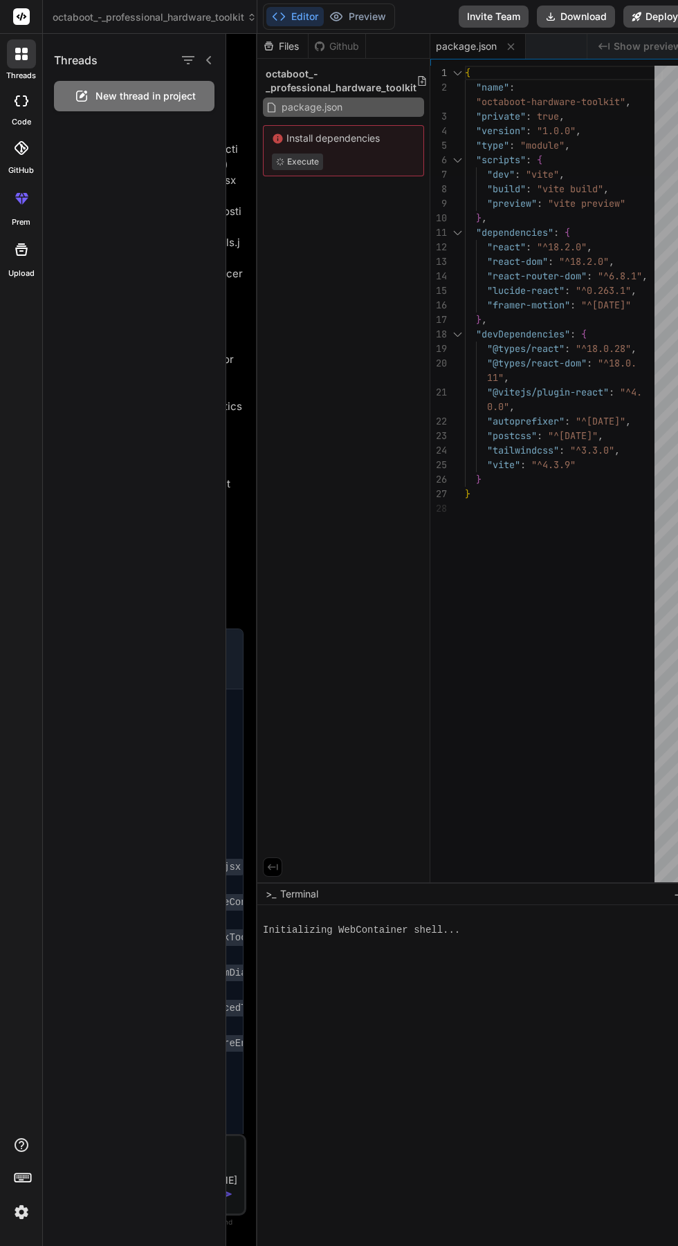
click at [17, 57] on icon at bounding box center [18, 58] width 6 height 6
click at [149, 89] on span "New thread in project" at bounding box center [145, 96] width 100 height 14
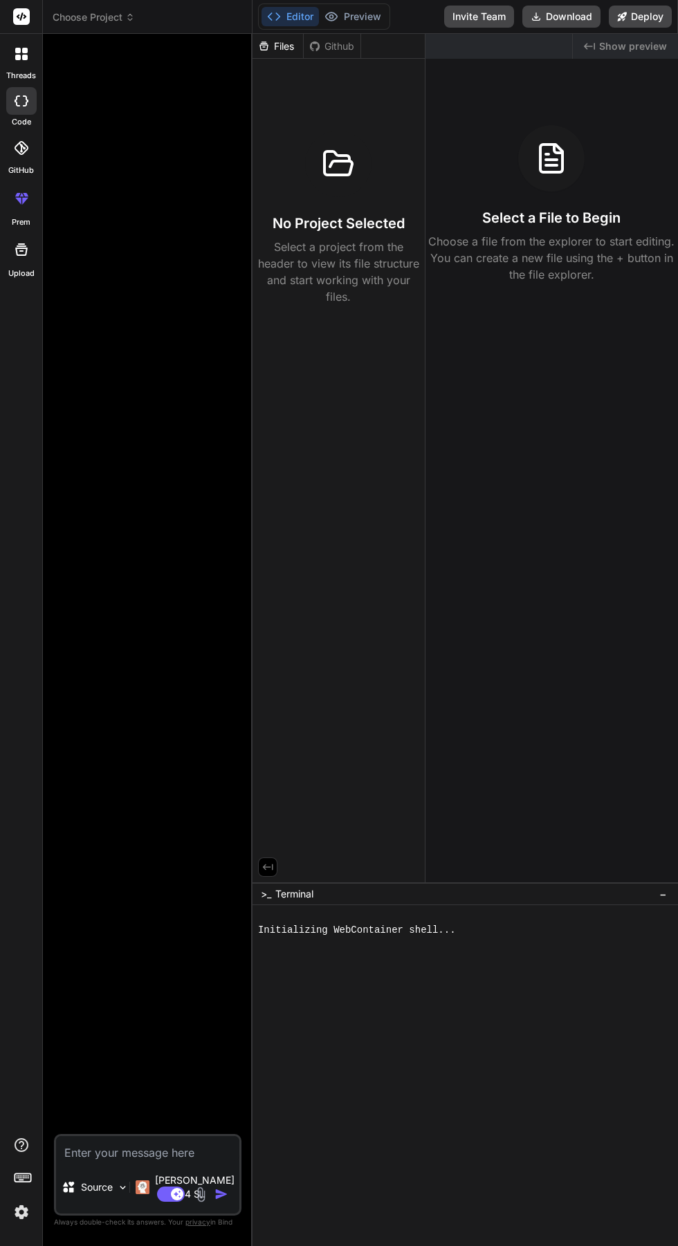
click at [360, 19] on button "Preview" at bounding box center [353, 16] width 68 height 19
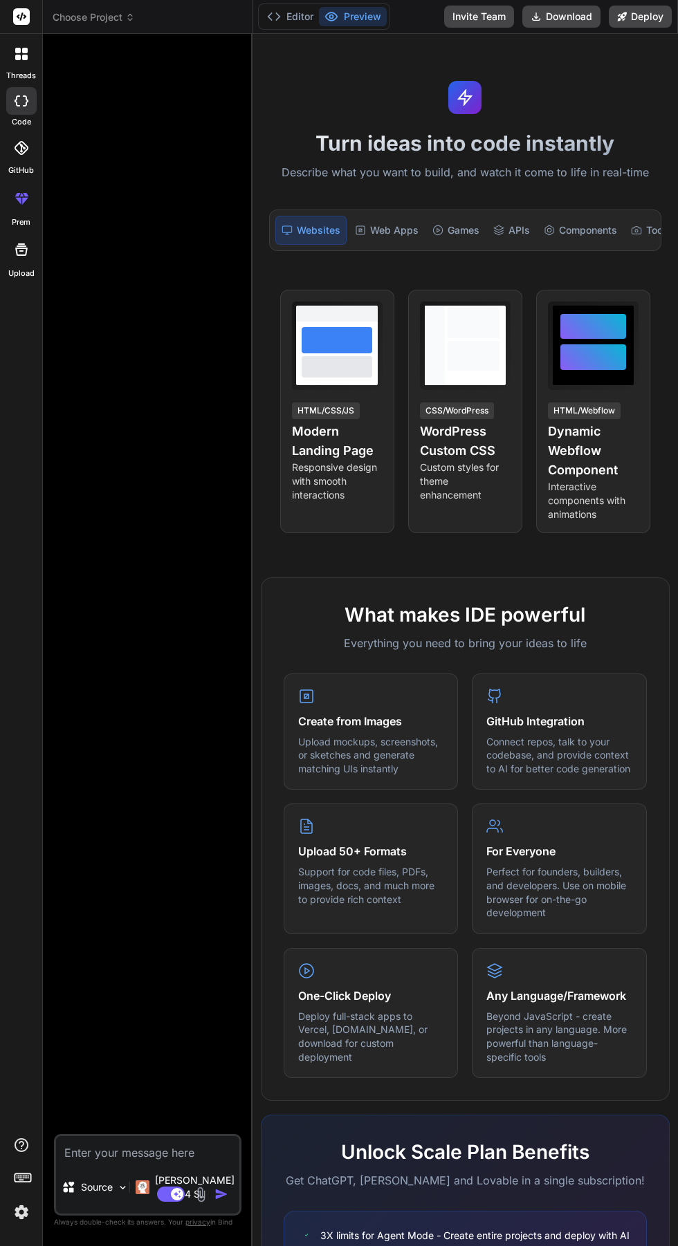
click at [359, 230] on icon at bounding box center [360, 230] width 3 height 3
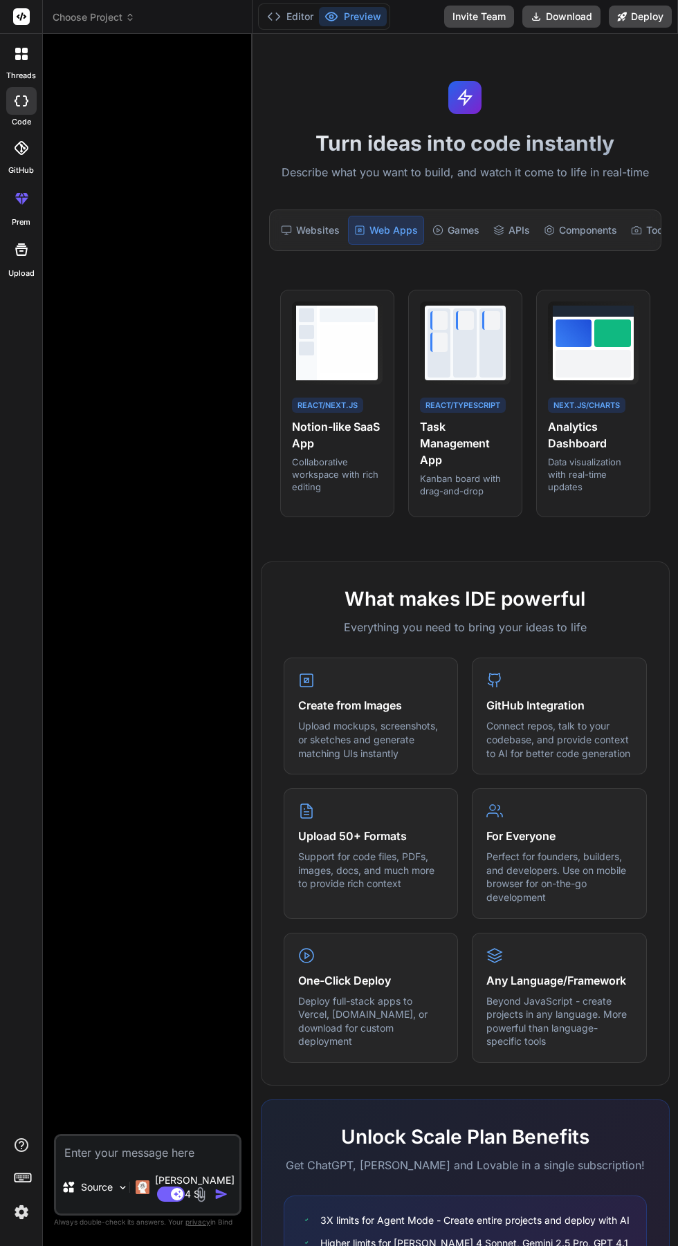
click at [21, 170] on label "GitHub" at bounding box center [21, 171] width 26 height 12
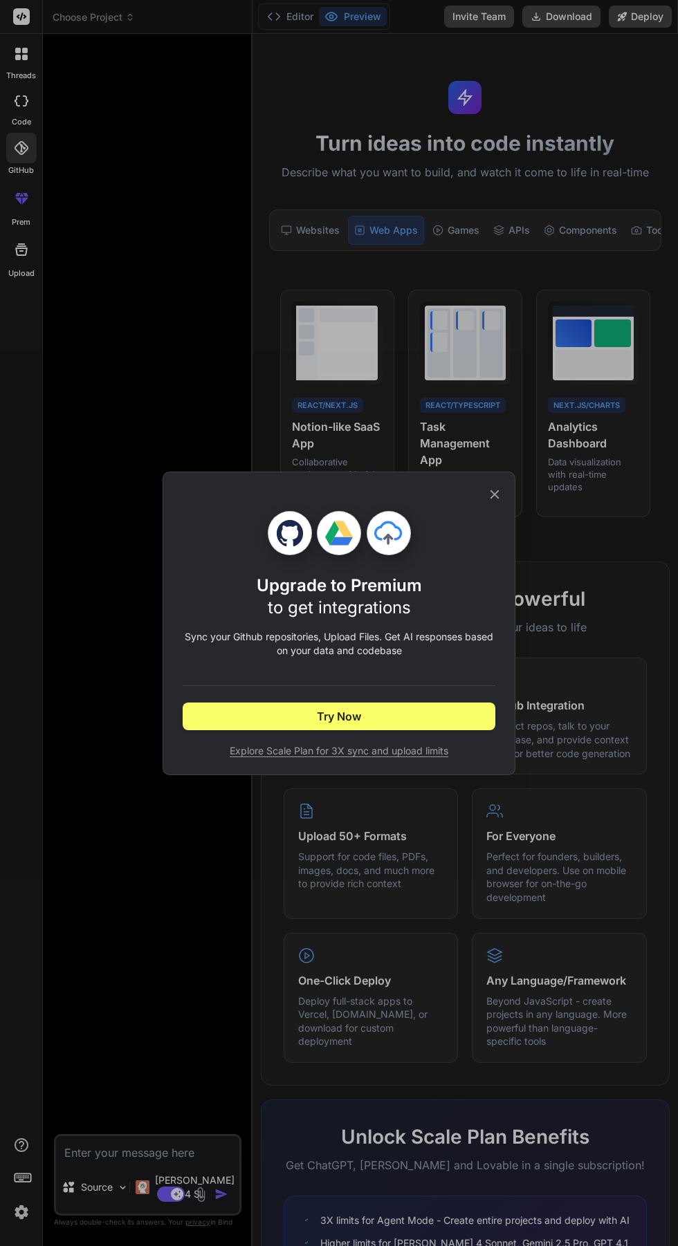
click at [495, 494] on icon at bounding box center [494, 494] width 9 height 9
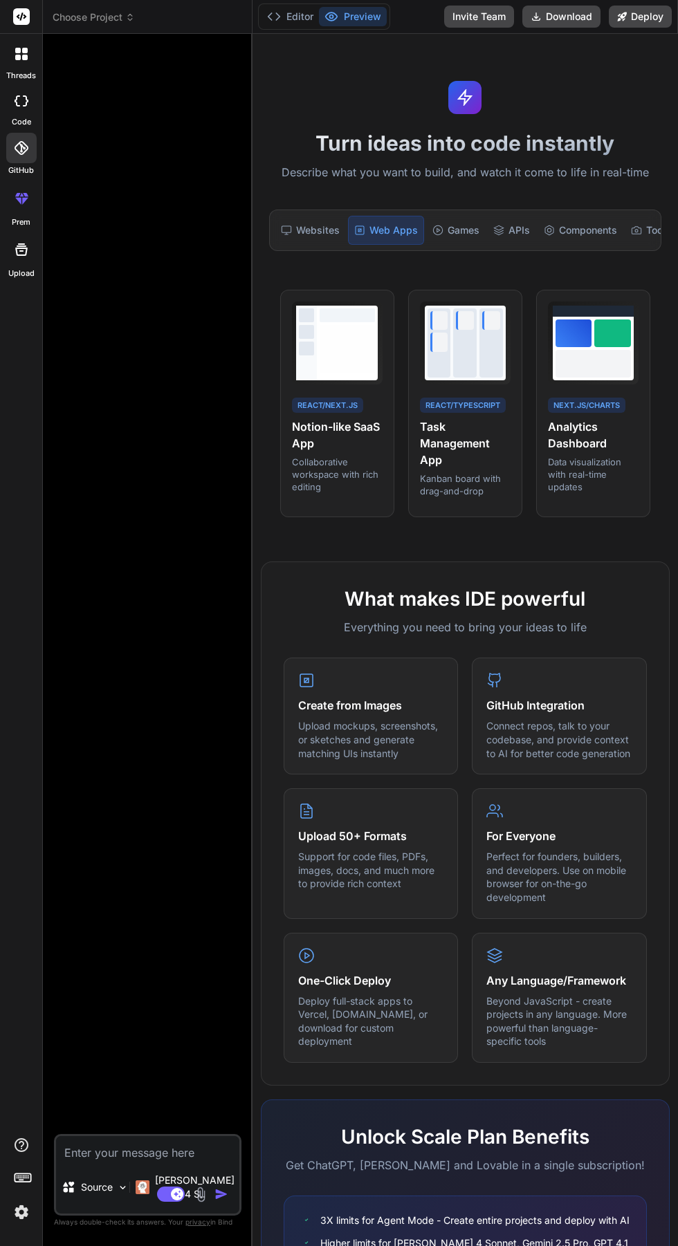
click at [24, 50] on icon at bounding box center [25, 51] width 6 height 6
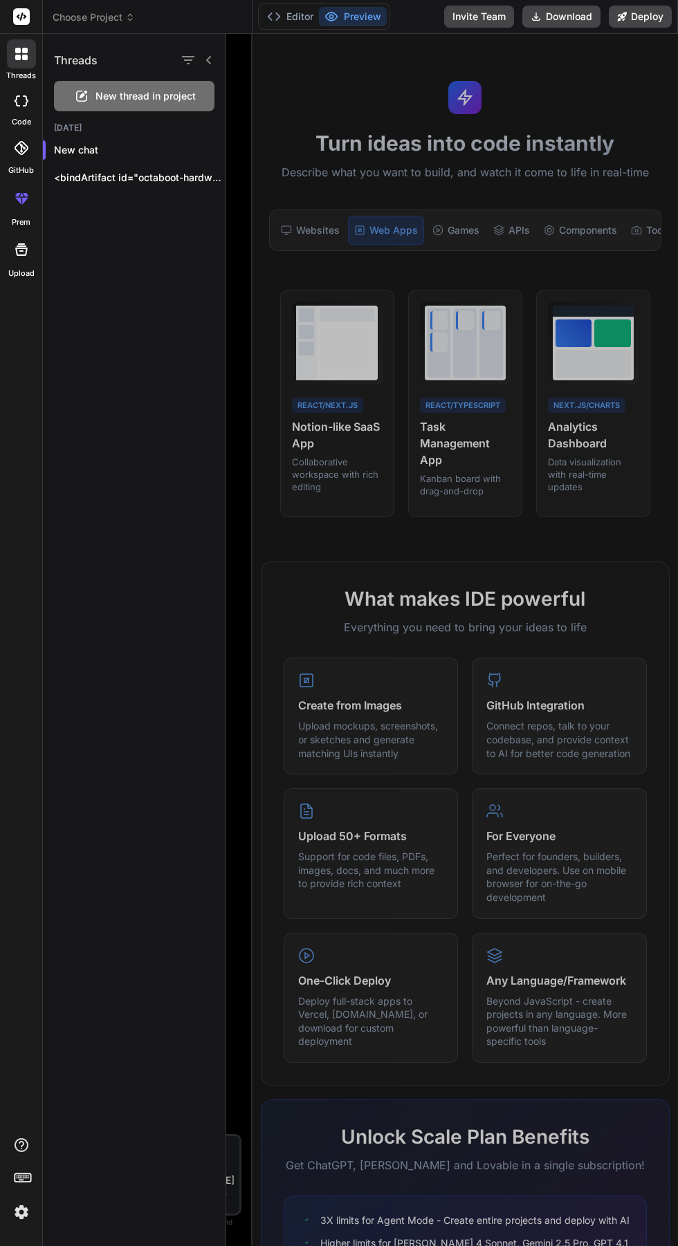
click at [19, 37] on div "threads" at bounding box center [21, 58] width 42 height 48
click at [8, 822] on div "threads code GitHub prem Upload" at bounding box center [21, 623] width 43 height 1246
click at [105, 178] on p "<bindArtifact id="octaboot-hardware-tool..." at bounding box center [140, 178] width 172 height 14
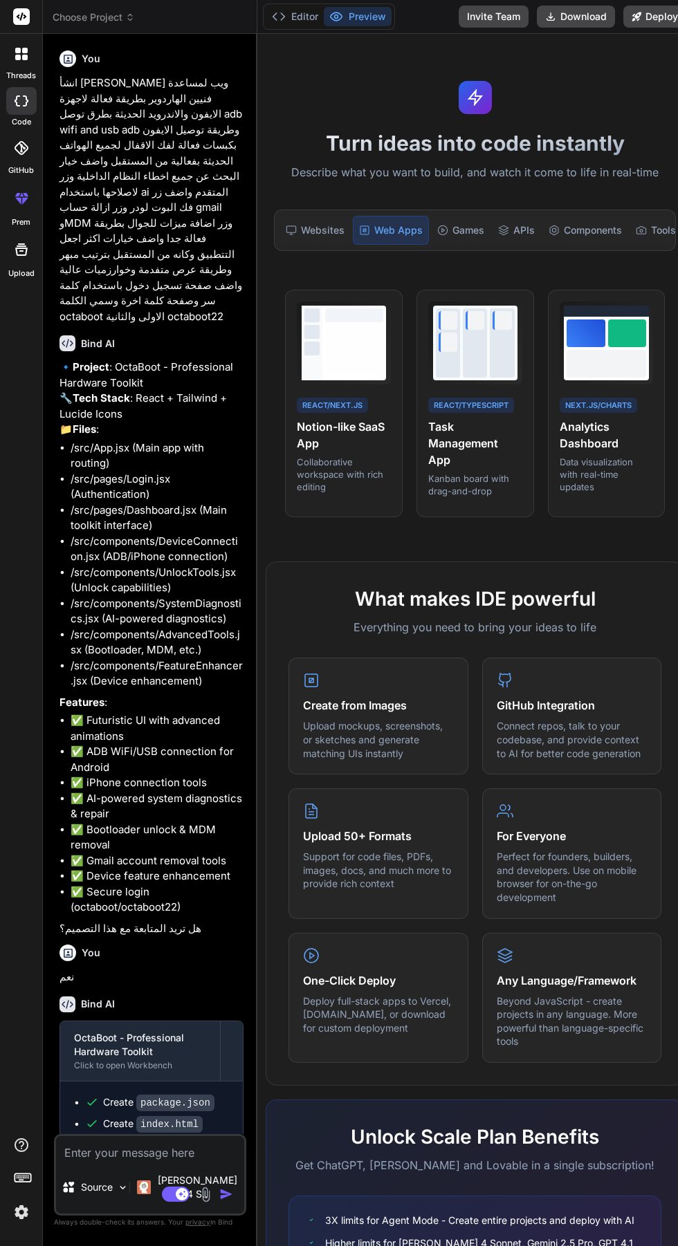
scroll to position [392, 0]
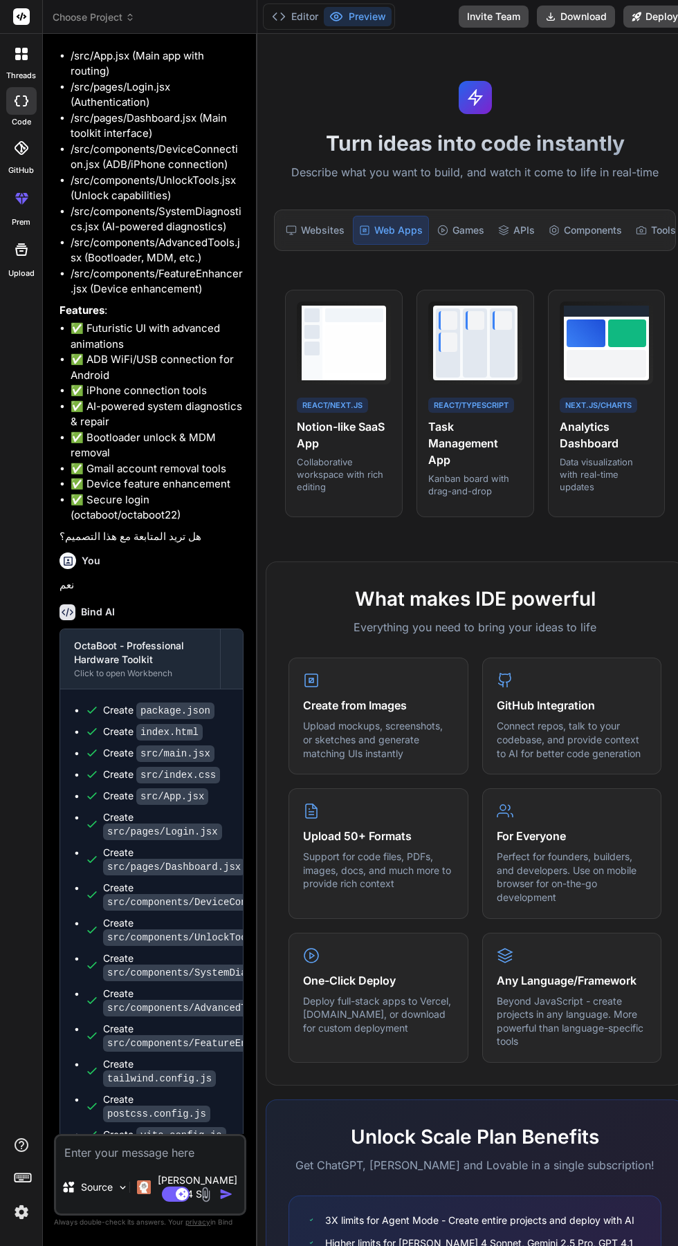
click at [21, 241] on icon at bounding box center [21, 249] width 17 height 17
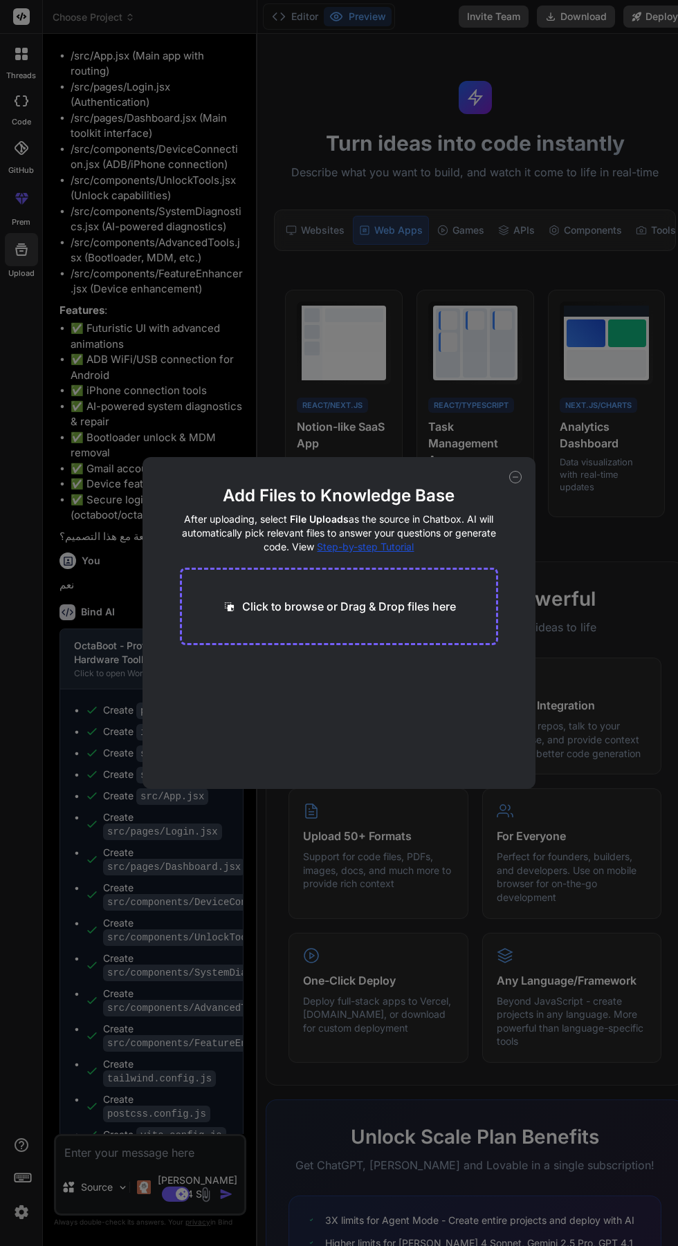
click at [519, 473] on icon at bounding box center [515, 477] width 12 height 12
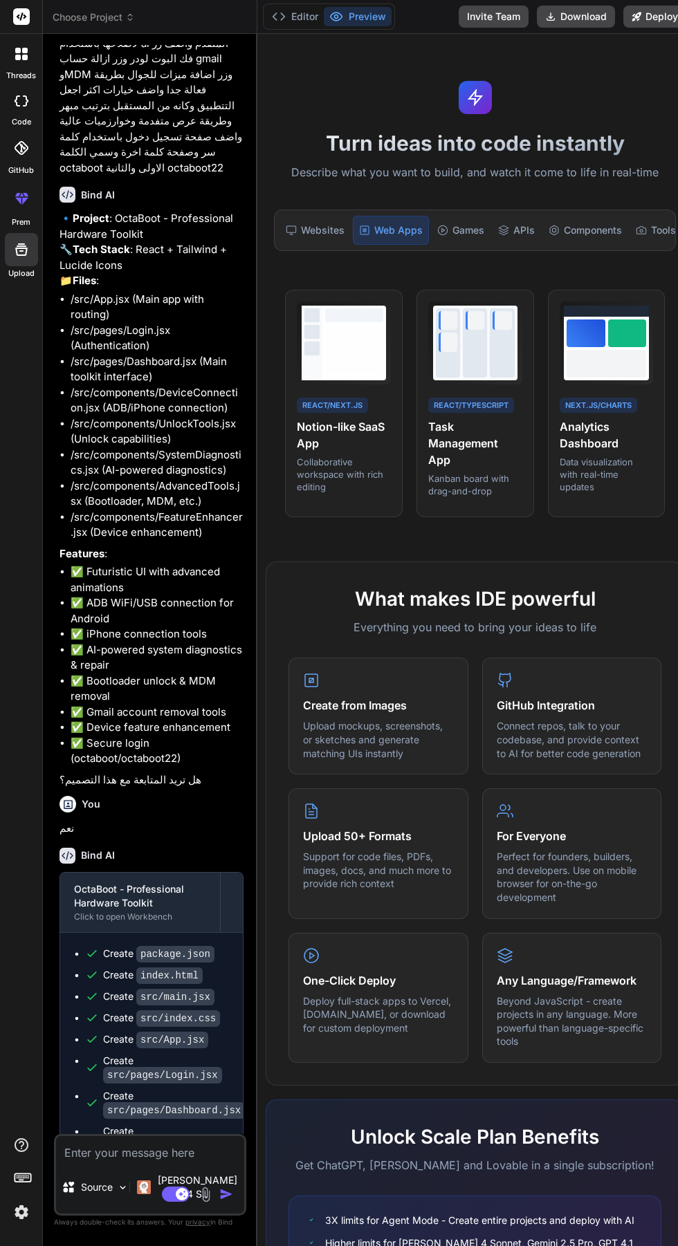
scroll to position [145, 0]
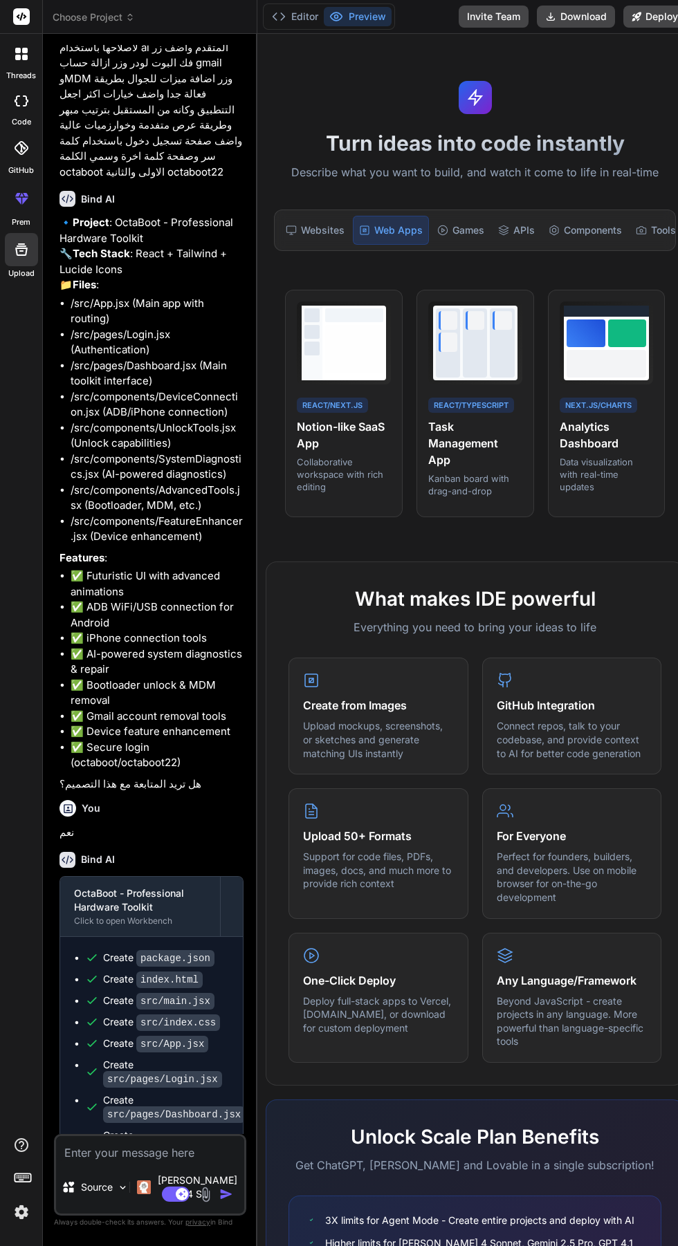
click at [282, 18] on polyline at bounding box center [282, 16] width 3 height 7
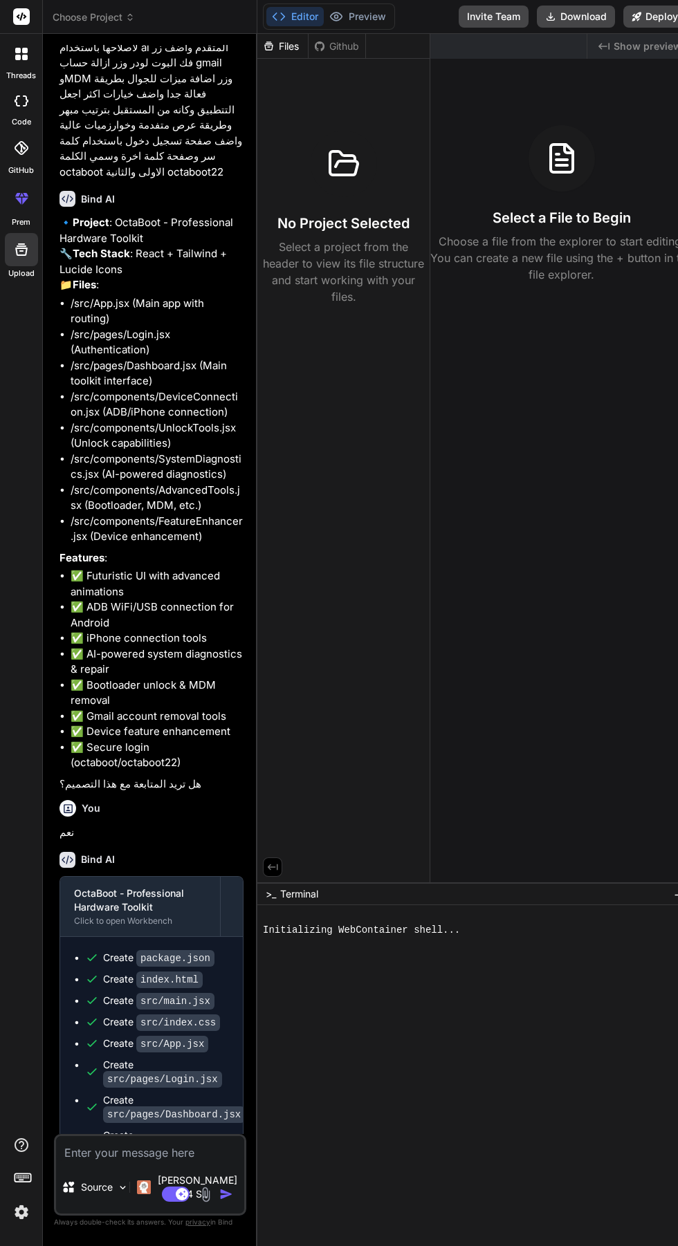
click at [17, 100] on icon at bounding box center [22, 100] width 14 height 11
click at [24, 55] on icon at bounding box center [25, 58] width 6 height 6
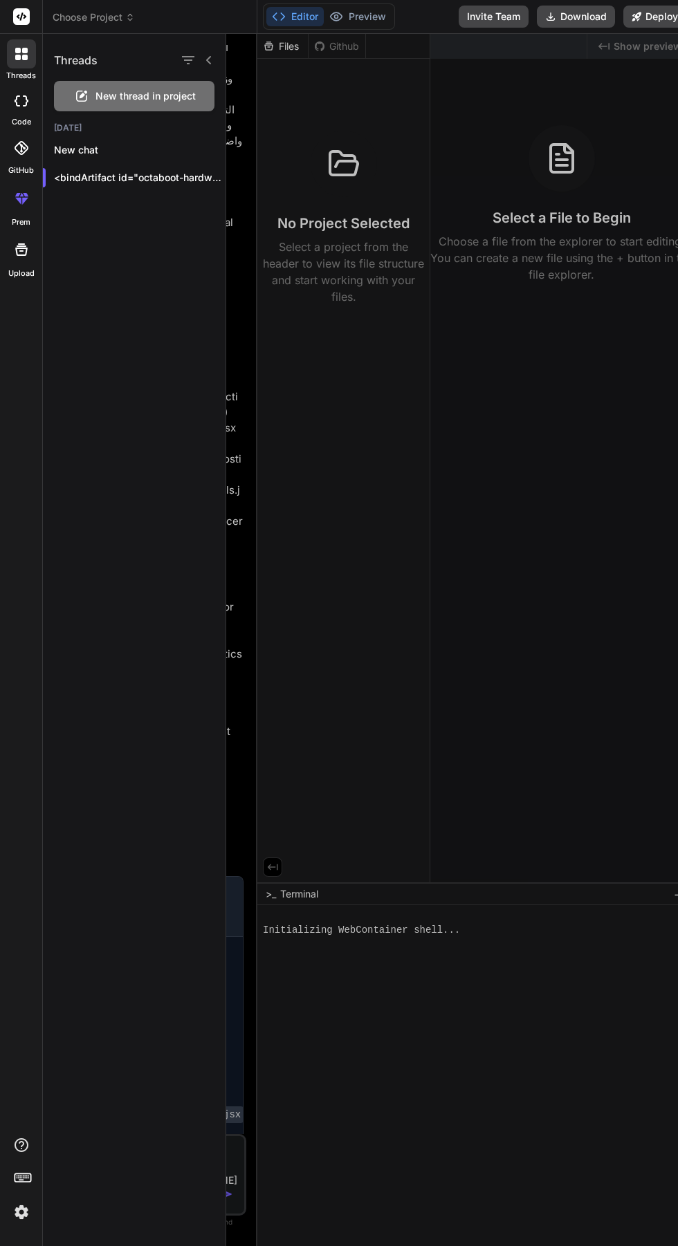
click at [82, 96] on icon at bounding box center [83, 95] width 8 height 8
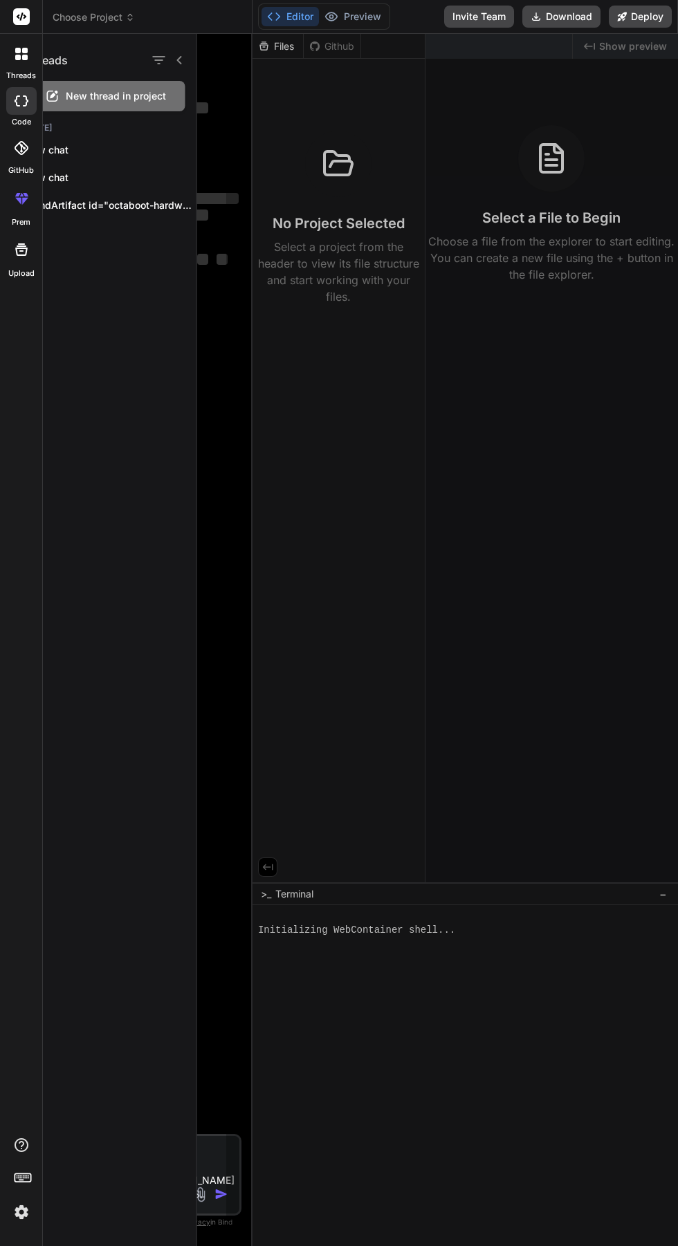
scroll to position [0, 0]
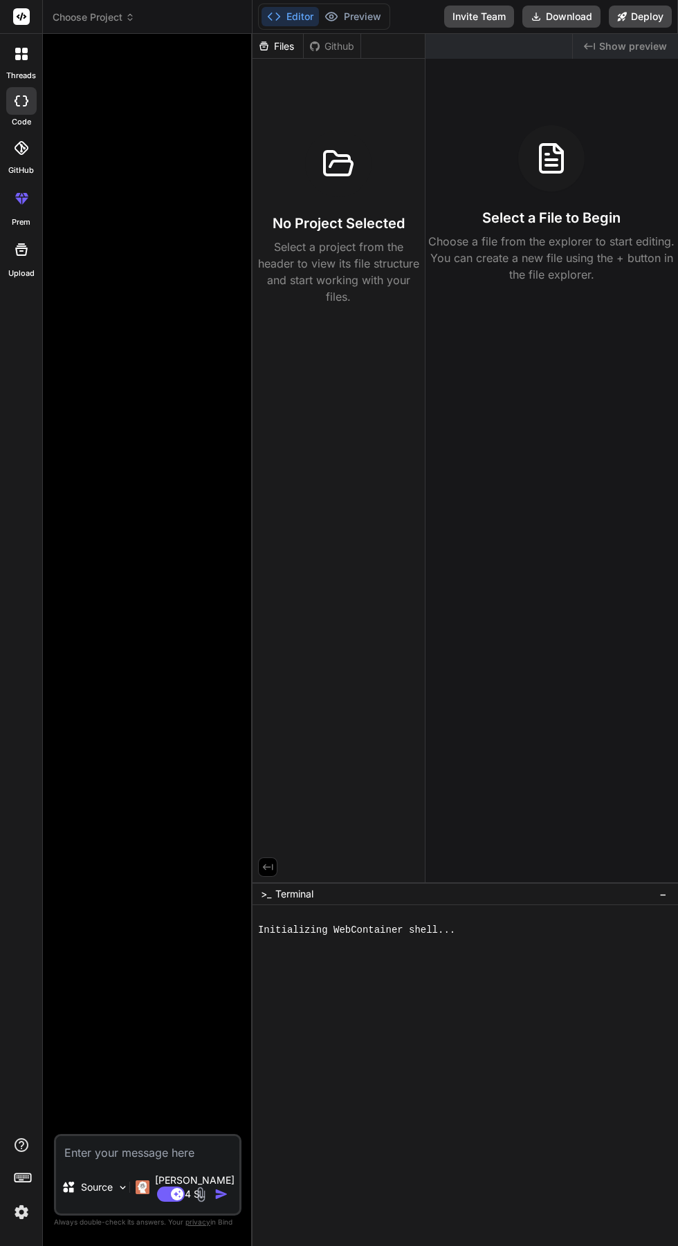
click at [28, 1170] on rect at bounding box center [28, 1170] width 1 height 1
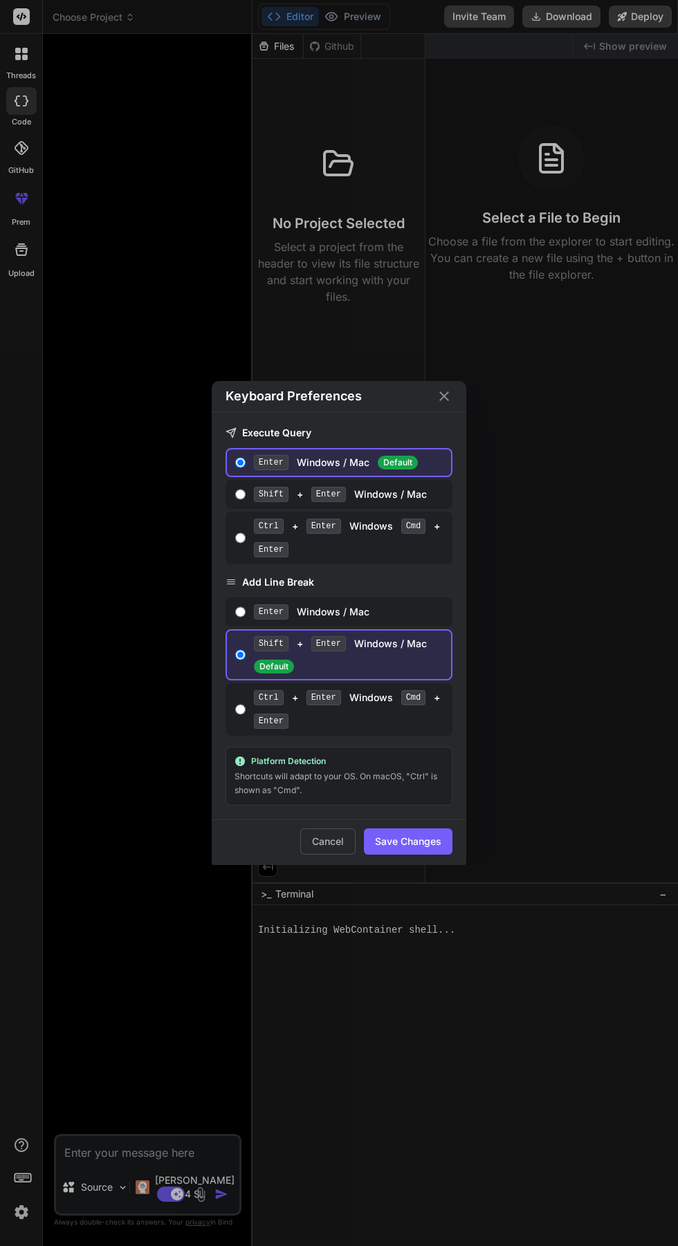
click at [417, 855] on button "Save Changes" at bounding box center [408, 842] width 89 height 26
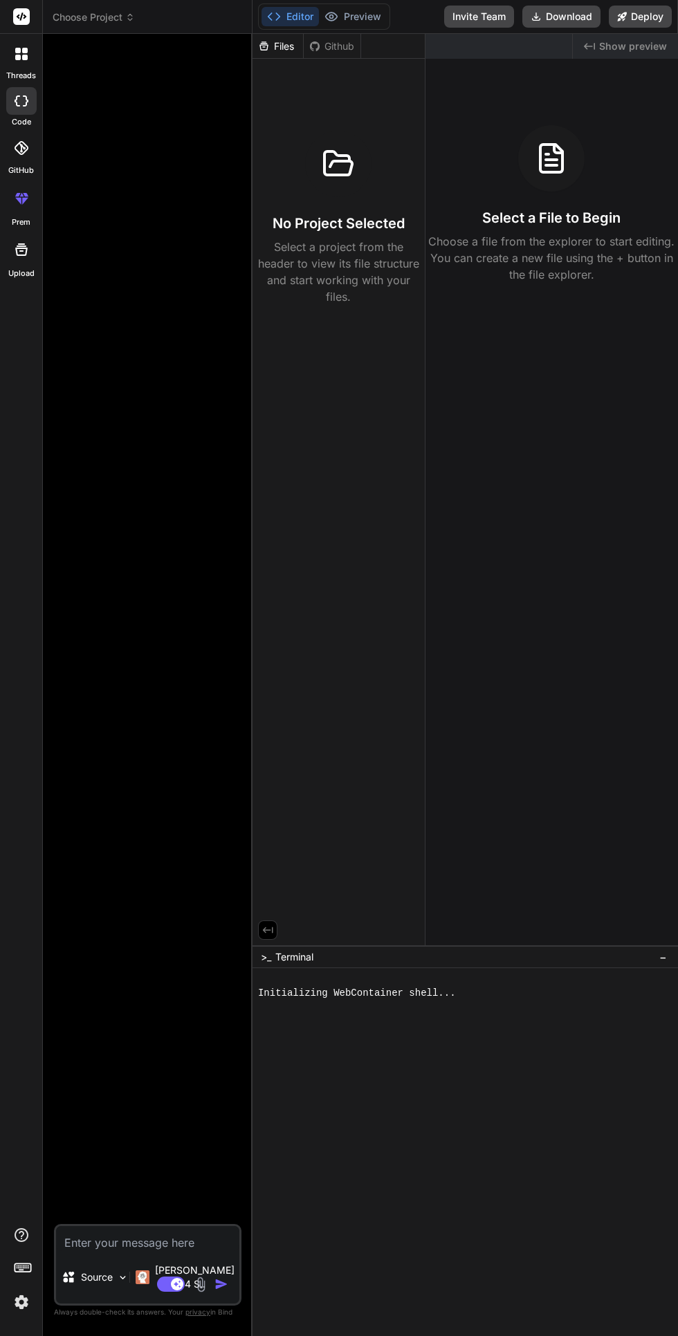
type textarea "x"
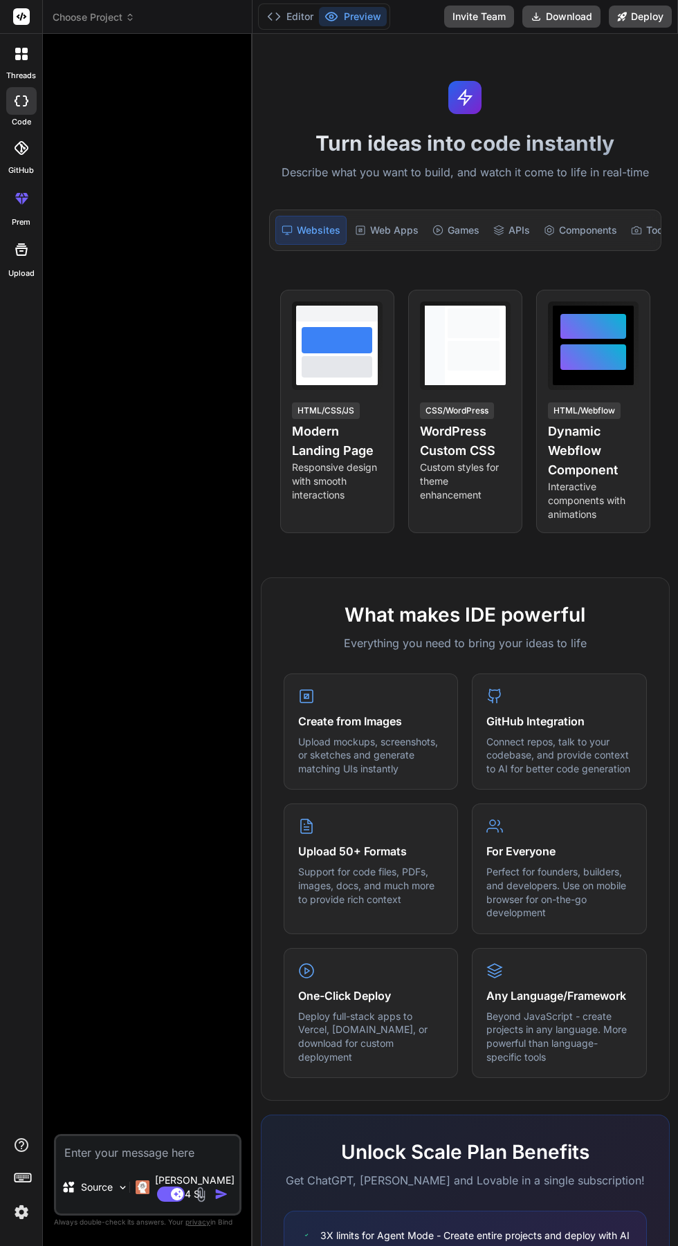
click at [26, 53] on icon at bounding box center [25, 51] width 6 height 6
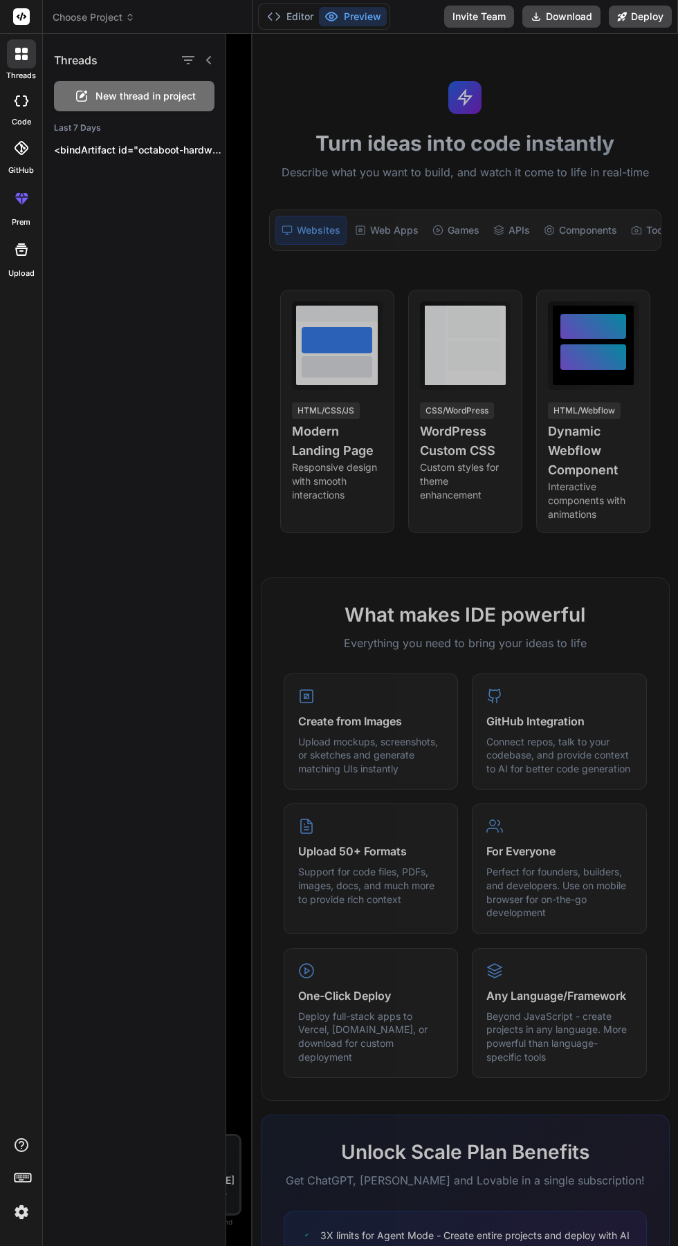
click at [24, 57] on icon at bounding box center [25, 58] width 6 height 6
click at [31, 75] on label "threads" at bounding box center [21, 76] width 30 height 12
click at [342, 79] on div at bounding box center [452, 640] width 452 height 1212
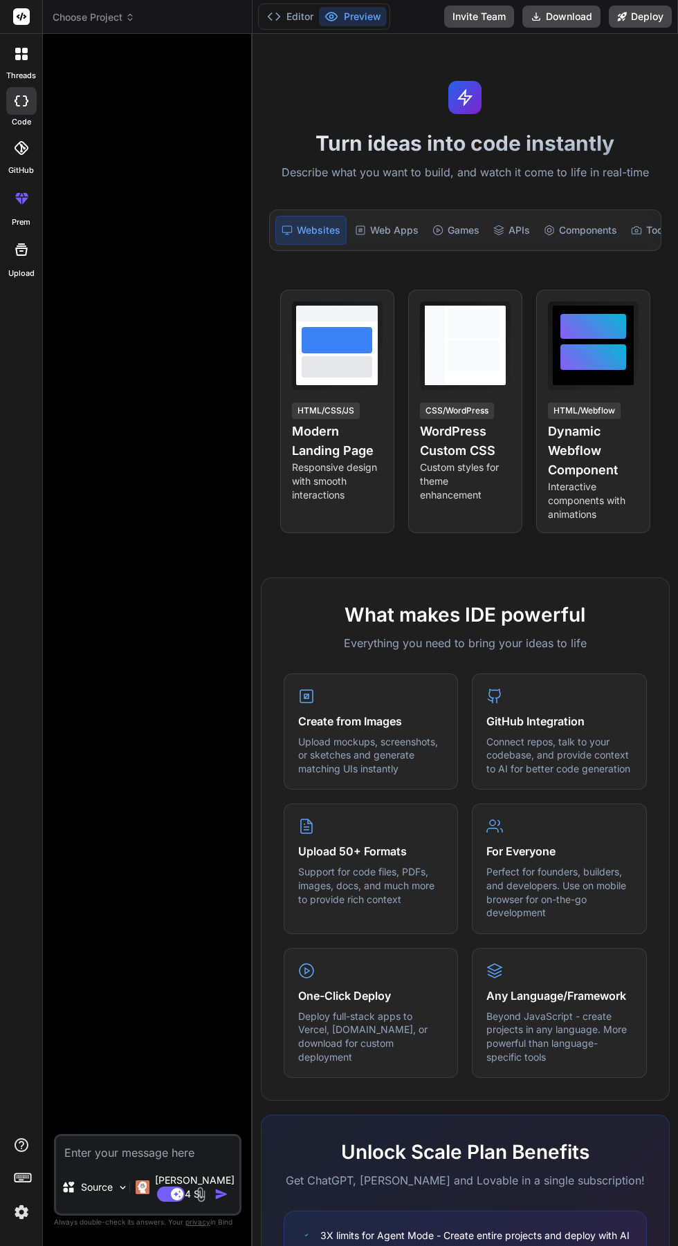
click at [287, 16] on button "Editor" at bounding box center [289, 16] width 57 height 19
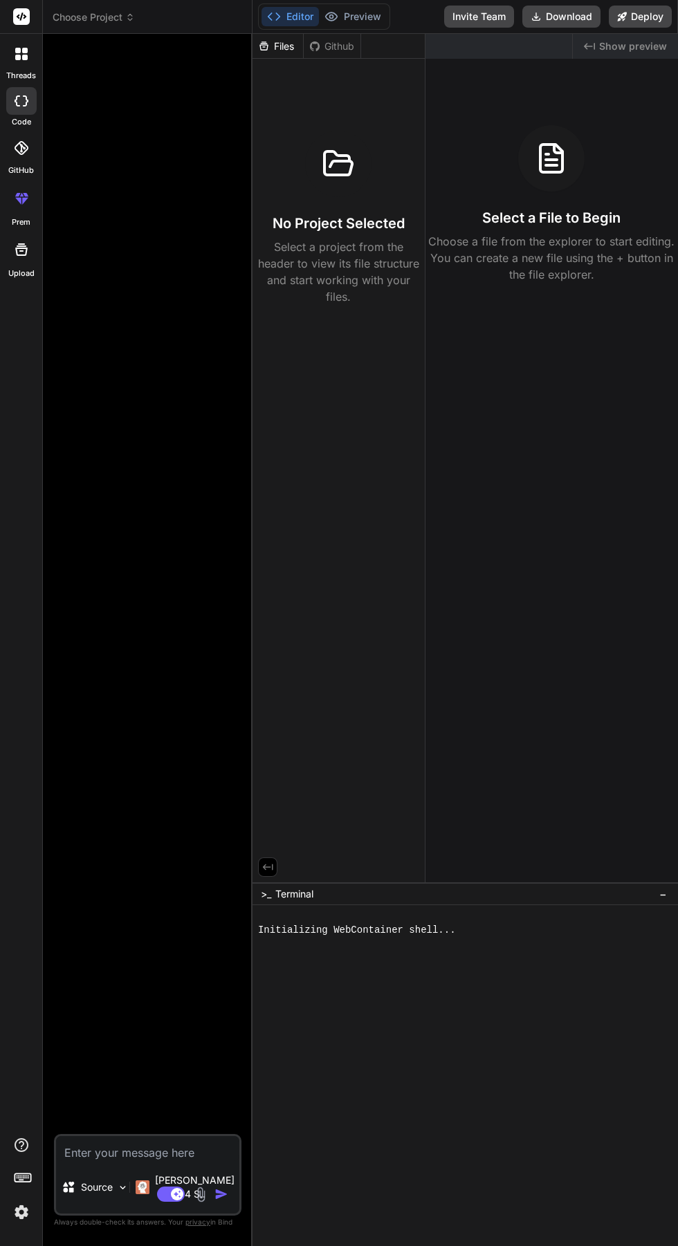
type textarea "x"
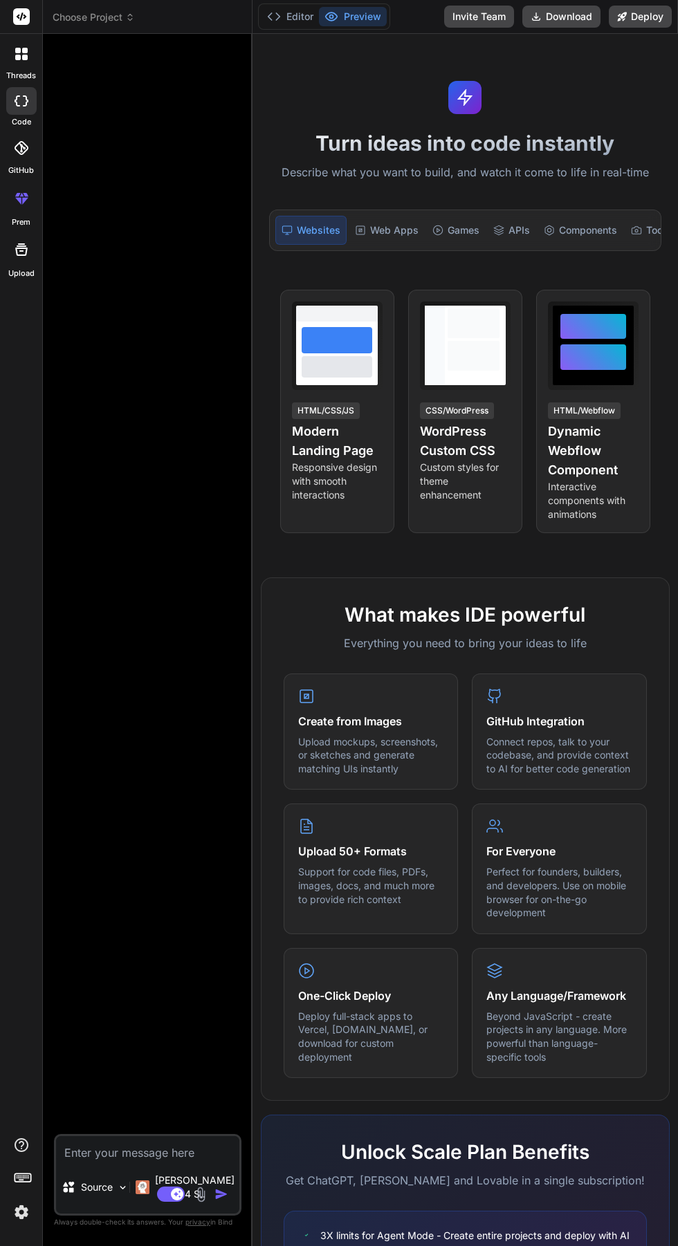
type textarea "x"
